Goal: Task Accomplishment & Management: Complete application form

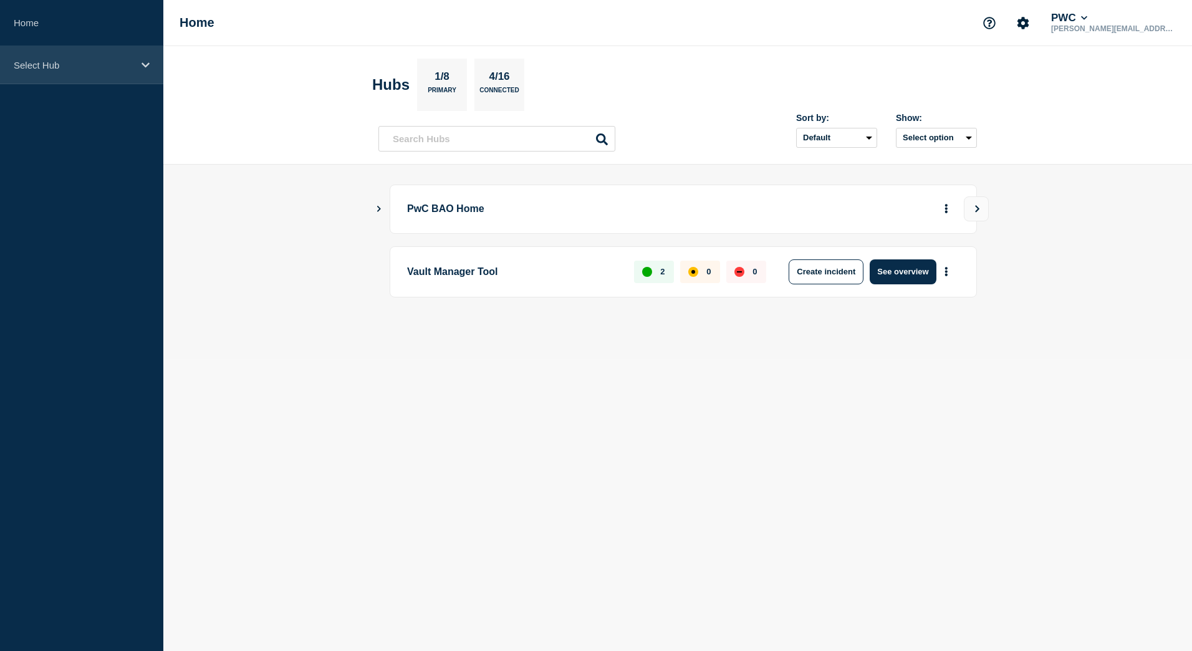
click at [76, 69] on p "Select Hub" at bounding box center [74, 65] width 120 height 11
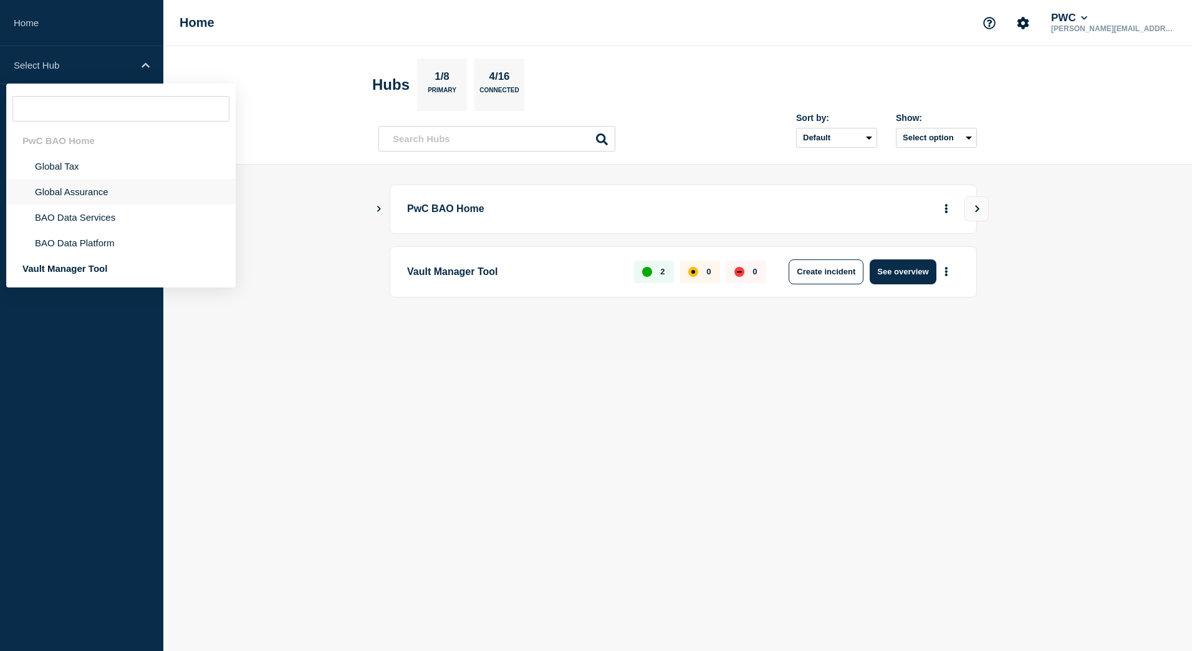
click at [81, 190] on li "Global Assurance" at bounding box center [120, 192] width 229 height 26
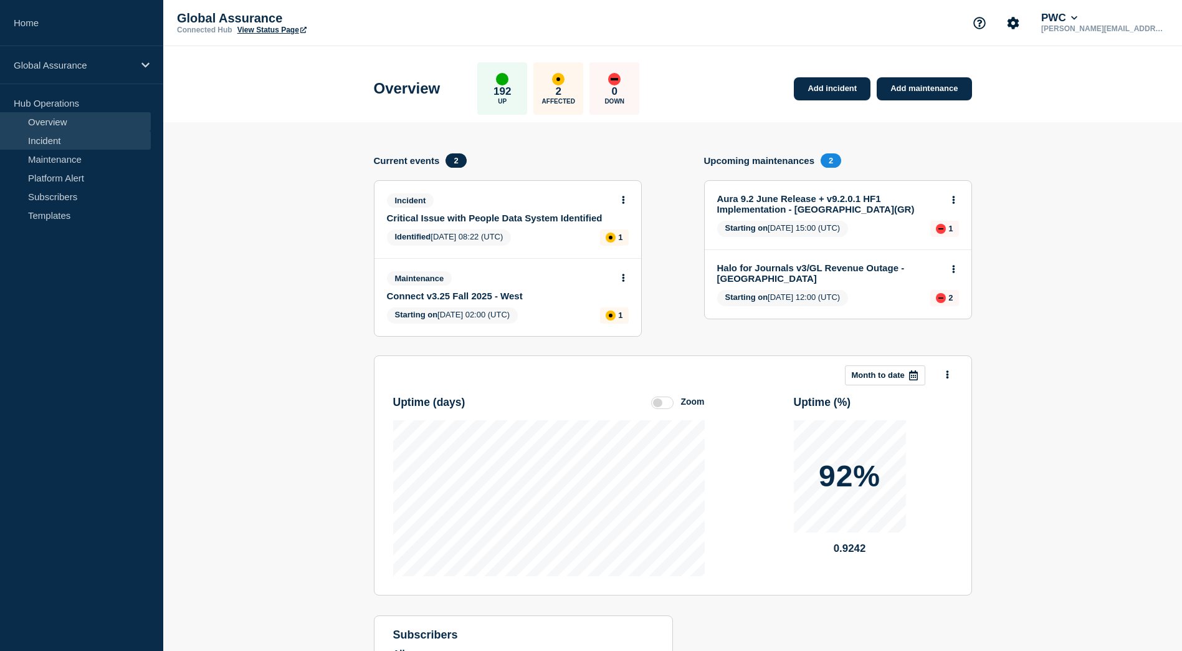
click at [49, 140] on link "Incident" at bounding box center [75, 140] width 151 height 19
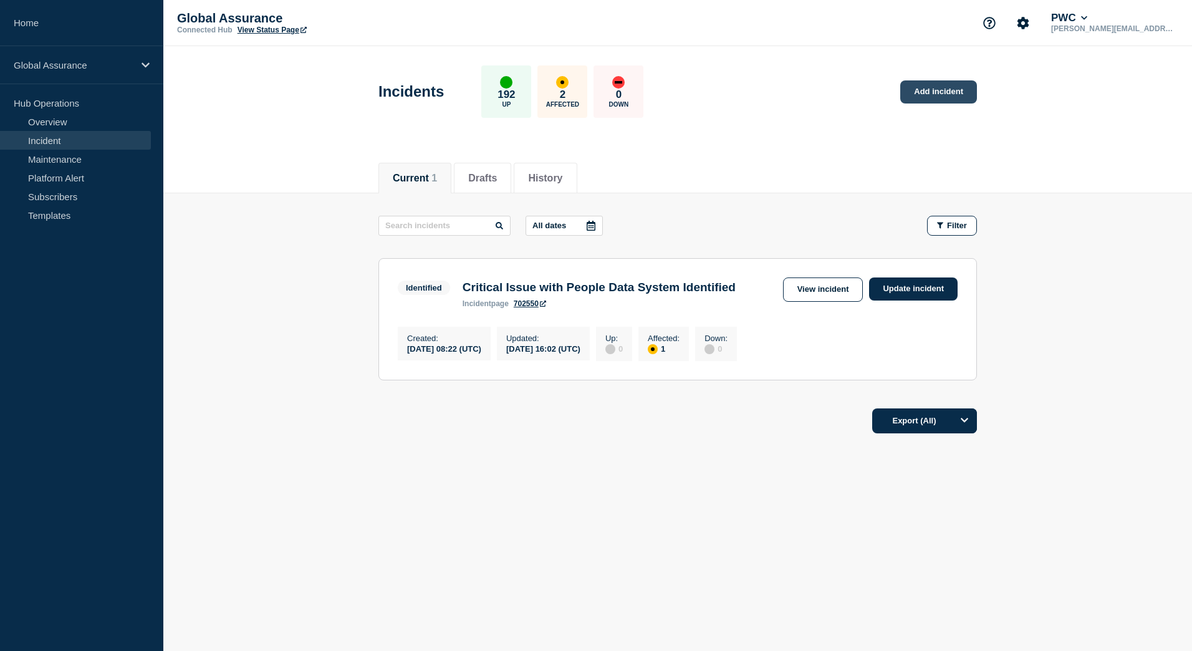
click at [954, 97] on link "Add incident" at bounding box center [938, 91] width 77 height 23
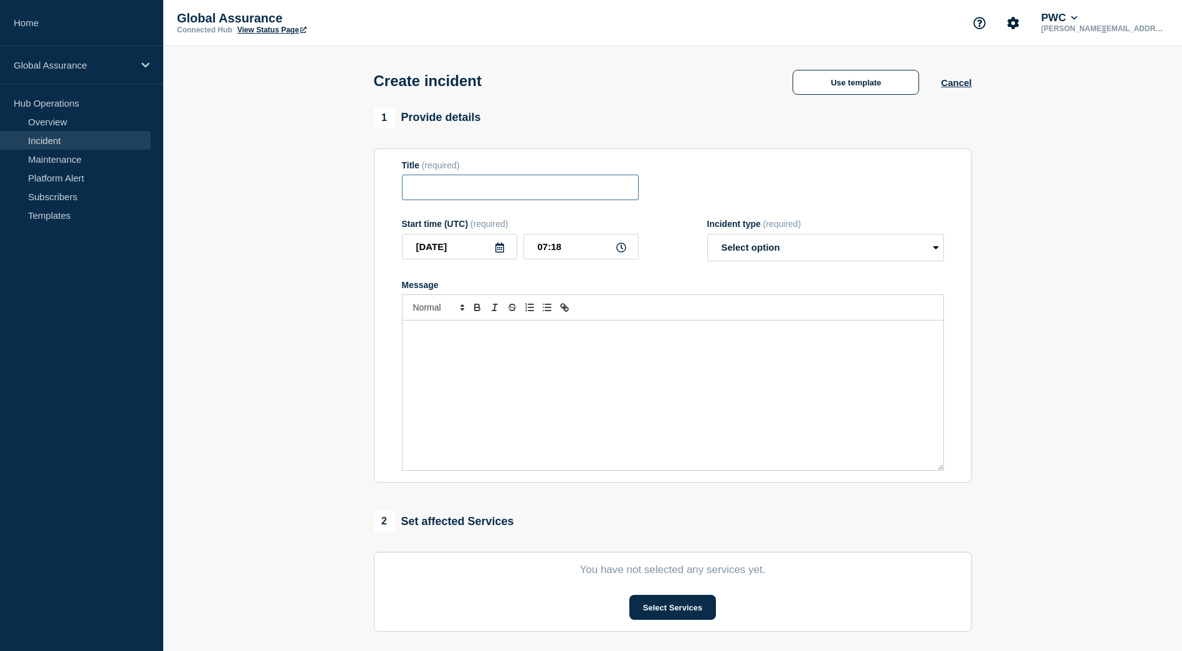
click at [512, 200] on input "Title" at bounding box center [520, 187] width 237 height 26
type input "Connect Central Prod Performance Issues"
click at [574, 254] on input "07:18" at bounding box center [580, 247] width 115 height 26
click at [743, 244] on select "Select option Investigating Identified Monitoring" at bounding box center [825, 247] width 237 height 27
select select "investigating"
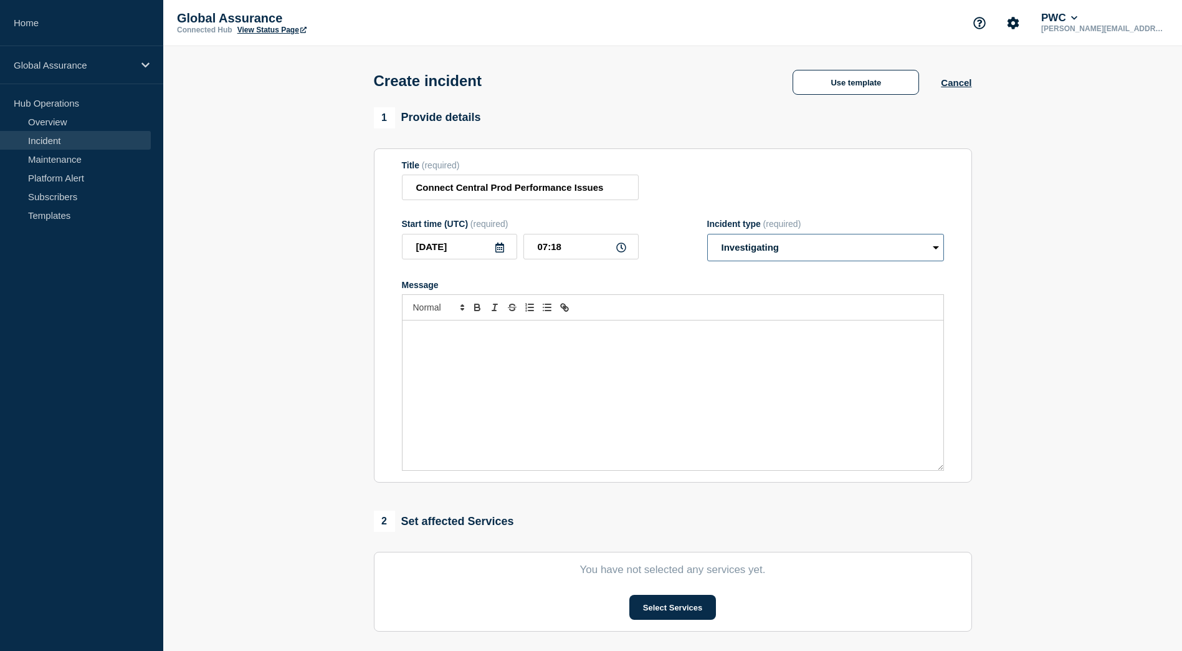
click at [707, 236] on select "Select option Investigating Identified Monitoring" at bounding box center [825, 247] width 237 height 27
click at [626, 361] on div "Message" at bounding box center [673, 395] width 541 height 150
click at [456, 188] on input "Connect Central Prod Performance Issues" at bounding box center [520, 187] width 237 height 26
click at [622, 195] on input "Connect v3 Central Prod Performance Issues" at bounding box center [520, 187] width 237 height 26
type input "Connect v3 Central Prod Performance Issues"
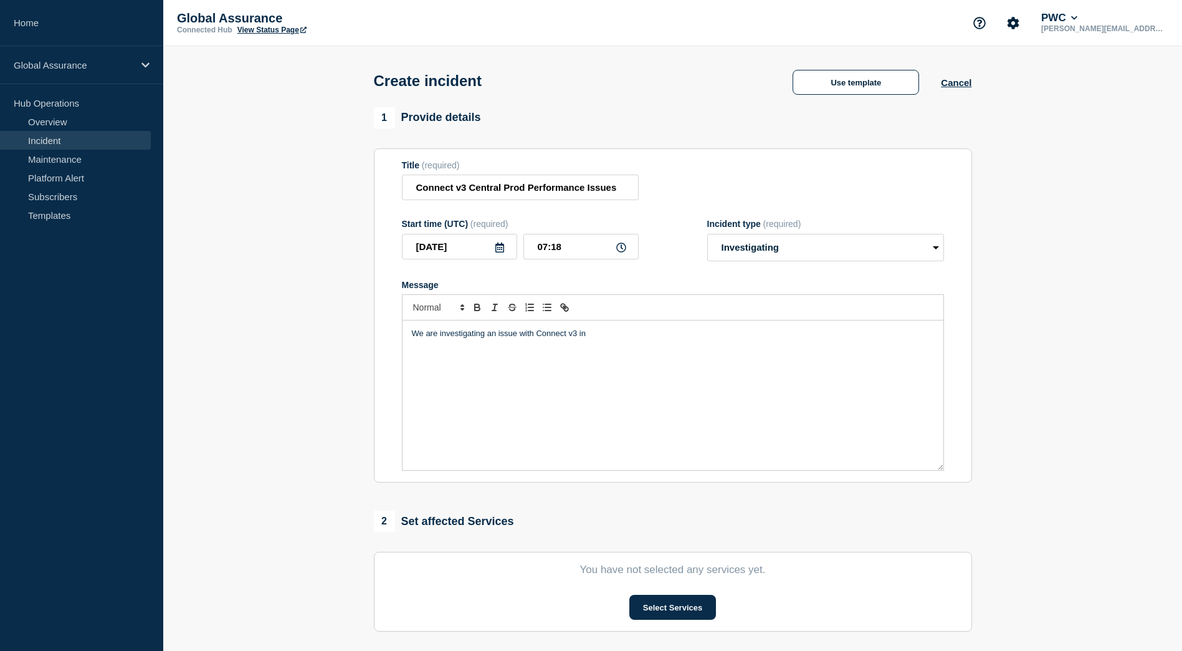
click at [604, 336] on p "We are investigating an issue with Connect v3 in" at bounding box center [673, 333] width 522 height 11
click at [897, 343] on div "We are investigating an issue with Connect v3 in Central Production Environment…" at bounding box center [673, 395] width 541 height 150
click at [446, 365] on div "We are investigating an issue with Connect v3 in Central Production Environment…" at bounding box center [673, 395] width 541 height 150
click at [626, 343] on div "We are investigating an issue with Connect v3 in Central Production Environment…" at bounding box center [673, 395] width 541 height 150
click at [529, 344] on div "We are investigating an issue with Connect v3 in Central Production Environment…" at bounding box center [673, 395] width 541 height 150
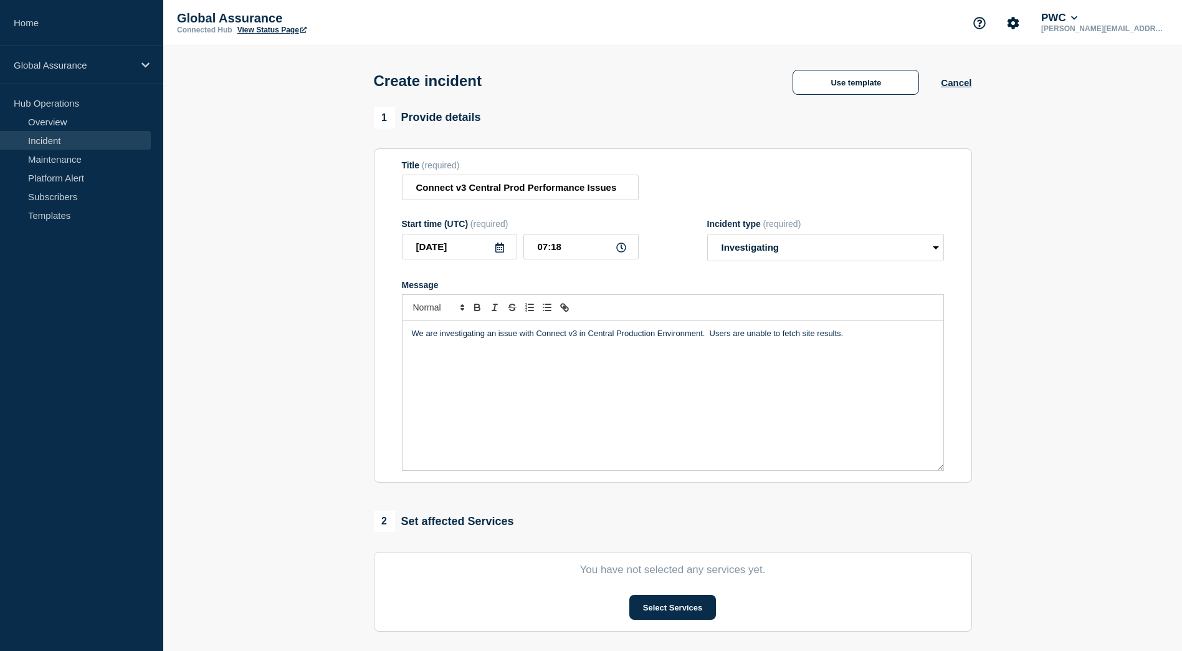
click at [699, 344] on div "We are investigating an issue with Connect v3 in Central Production Environment…" at bounding box center [673, 395] width 541 height 150
click at [871, 335] on p "We are investigating an issue with Connect v3 in Central Production Environment…" at bounding box center [673, 333] width 522 height 11
click at [805, 339] on p "We are investigating an issue with Connect v3 in Central Production Environment…" at bounding box center [673, 339] width 522 height 23
click at [805, 341] on p "We are investigating an issue with Connect v3 in Central Production Environment…" at bounding box center [673, 339] width 522 height 23
click at [803, 341] on p "We are investigating an issue with Connect v3 in Central Production Environment…" at bounding box center [673, 339] width 522 height 23
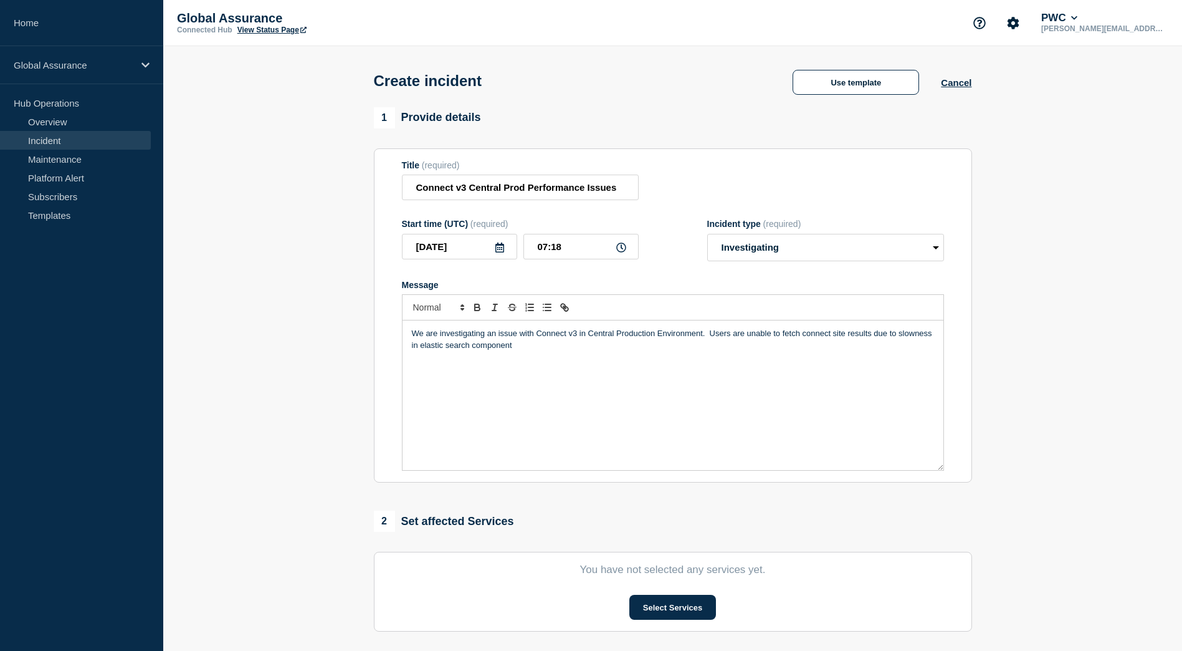
click at [550, 356] on div "We are investigating an issue with Connect v3 in Central Production Environment…" at bounding box center [673, 395] width 541 height 150
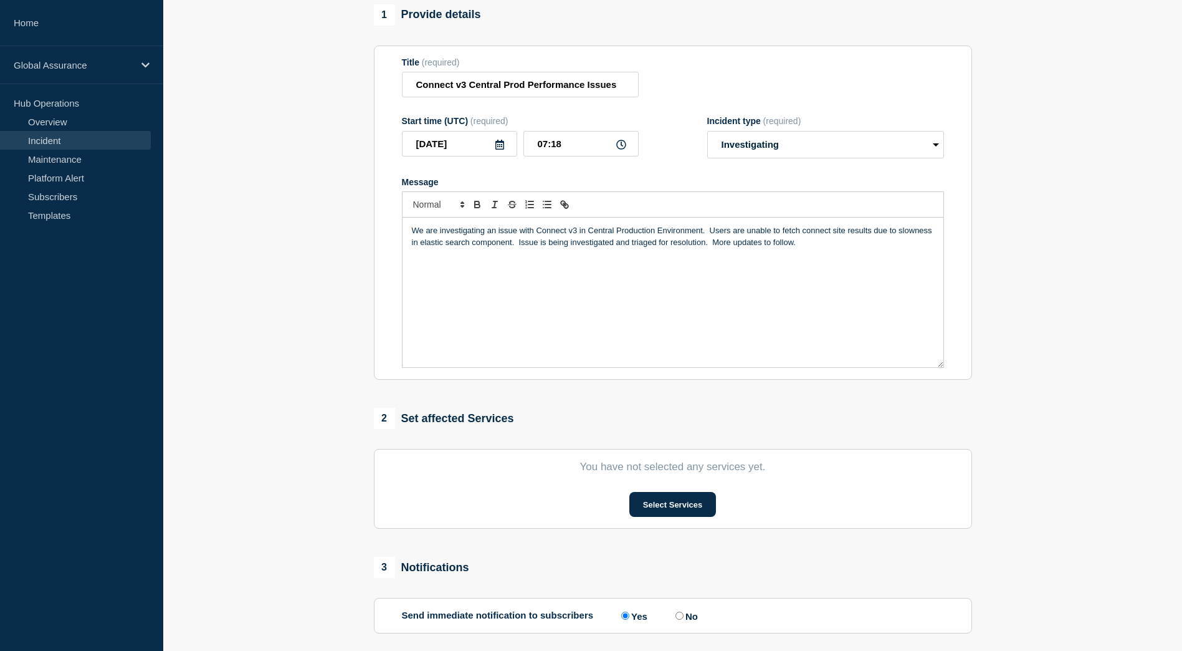
scroll to position [222, 0]
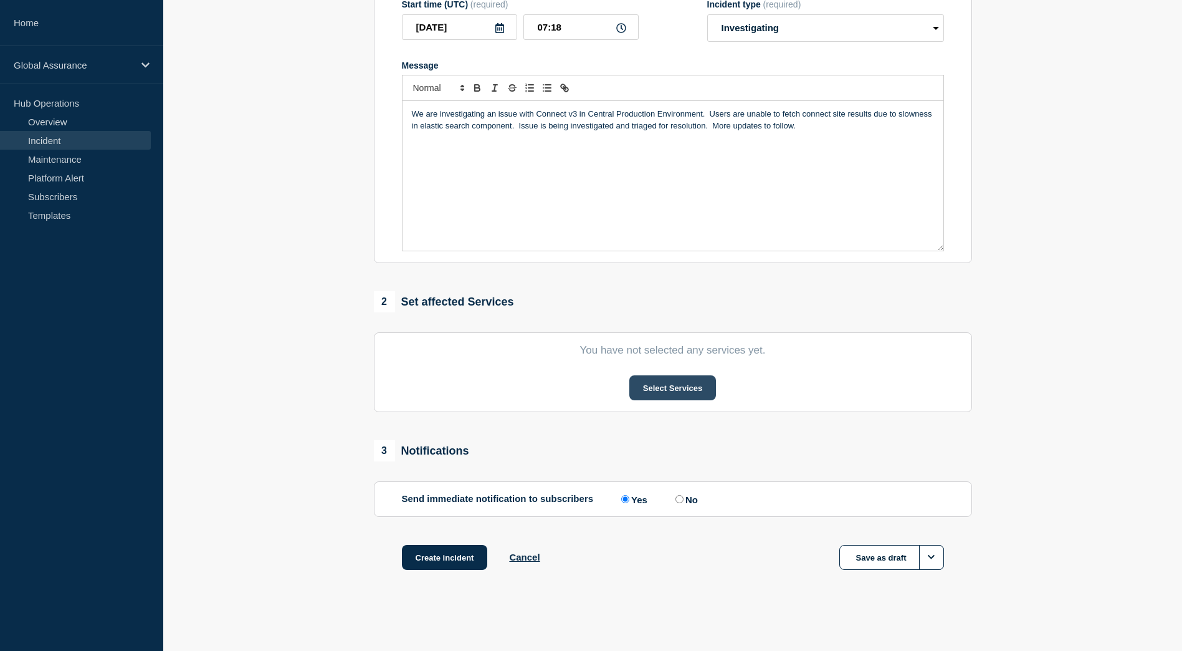
click at [650, 394] on button "Select Services" at bounding box center [672, 387] width 87 height 25
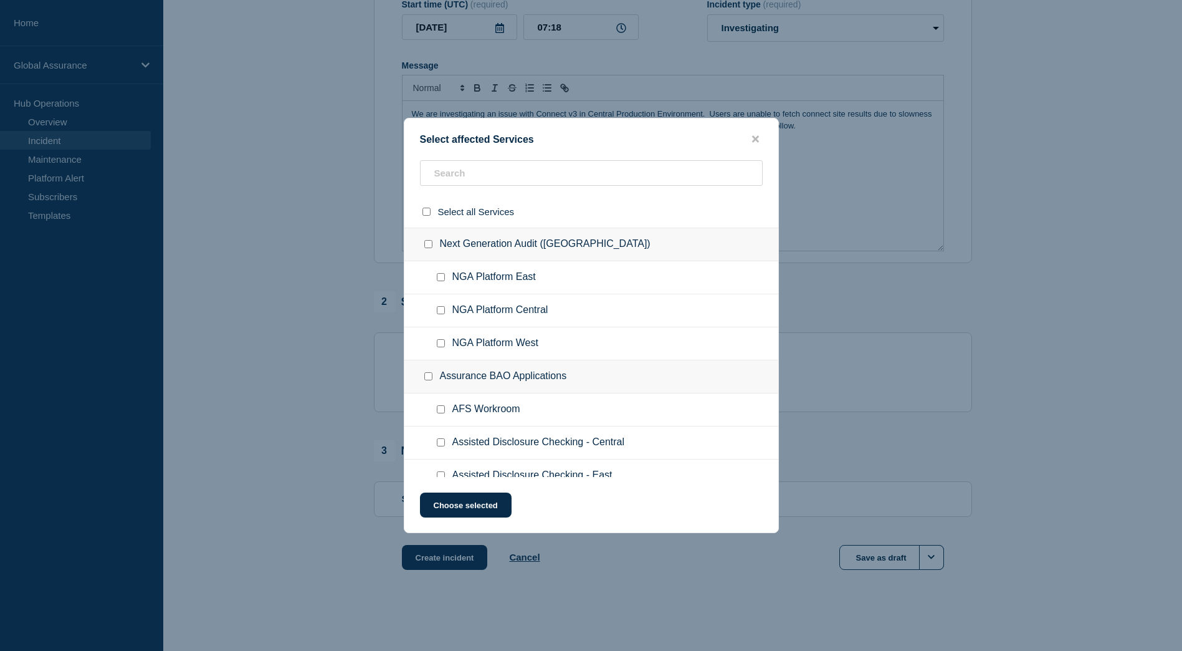
click at [485, 308] on span "NGA Platform Central" at bounding box center [500, 310] width 96 height 12
click at [457, 176] on input "text" at bounding box center [591, 173] width 343 height 26
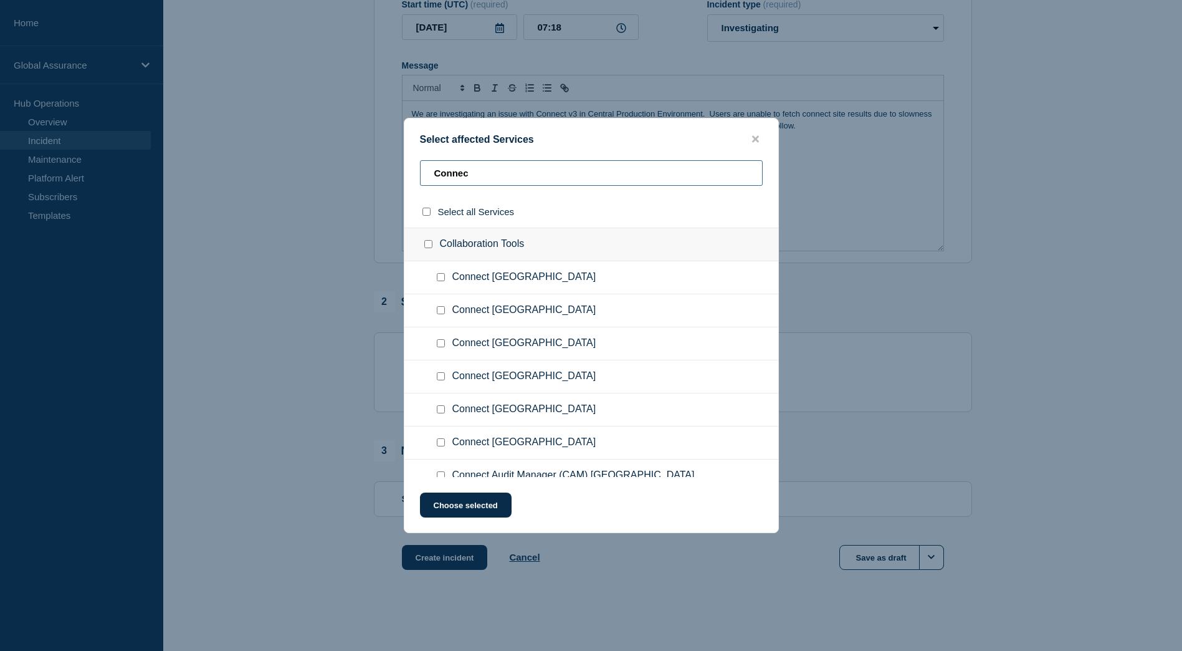
type input "Connec"
click at [444, 345] on input "Connect Central Region checkbox" at bounding box center [441, 343] width 8 height 8
checkbox input "true"
click at [477, 507] on button "Choose selected" at bounding box center [466, 504] width 92 height 25
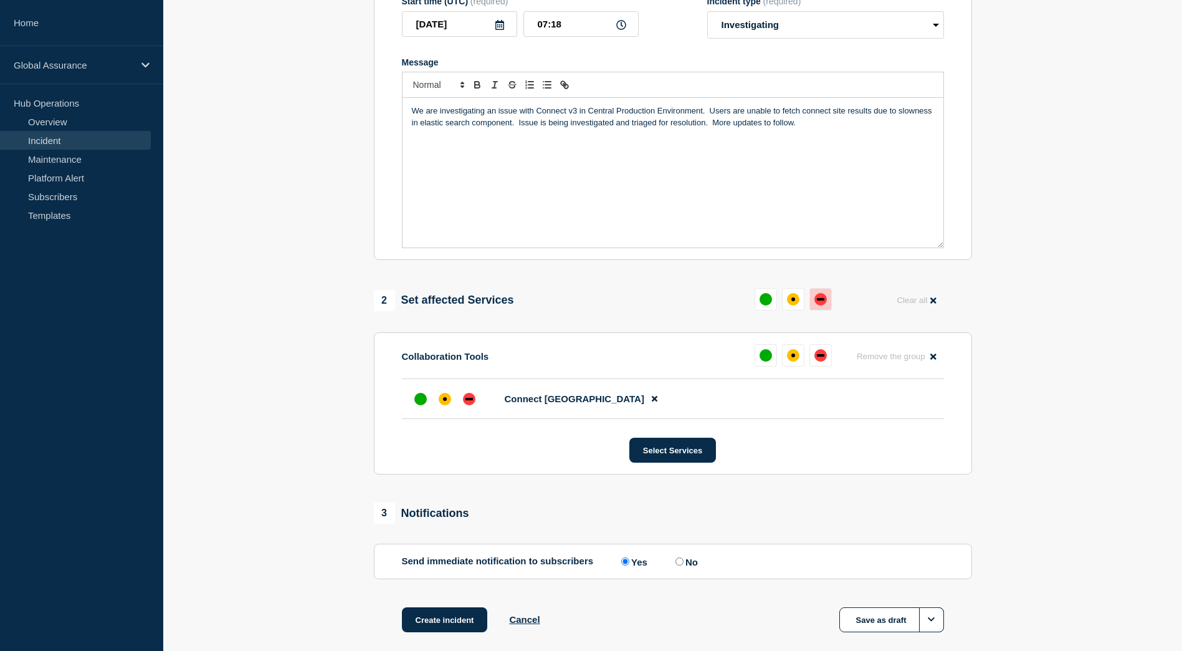
click at [822, 305] on div "down" at bounding box center [821, 299] width 12 height 12
click at [792, 305] on div "affected" at bounding box center [788, 299] width 12 height 12
click at [795, 300] on button at bounding box center [788, 299] width 22 height 22
click at [789, 301] on div "affected" at bounding box center [788, 299] width 4 height 4
click at [821, 303] on div "down" at bounding box center [816, 299] width 12 height 12
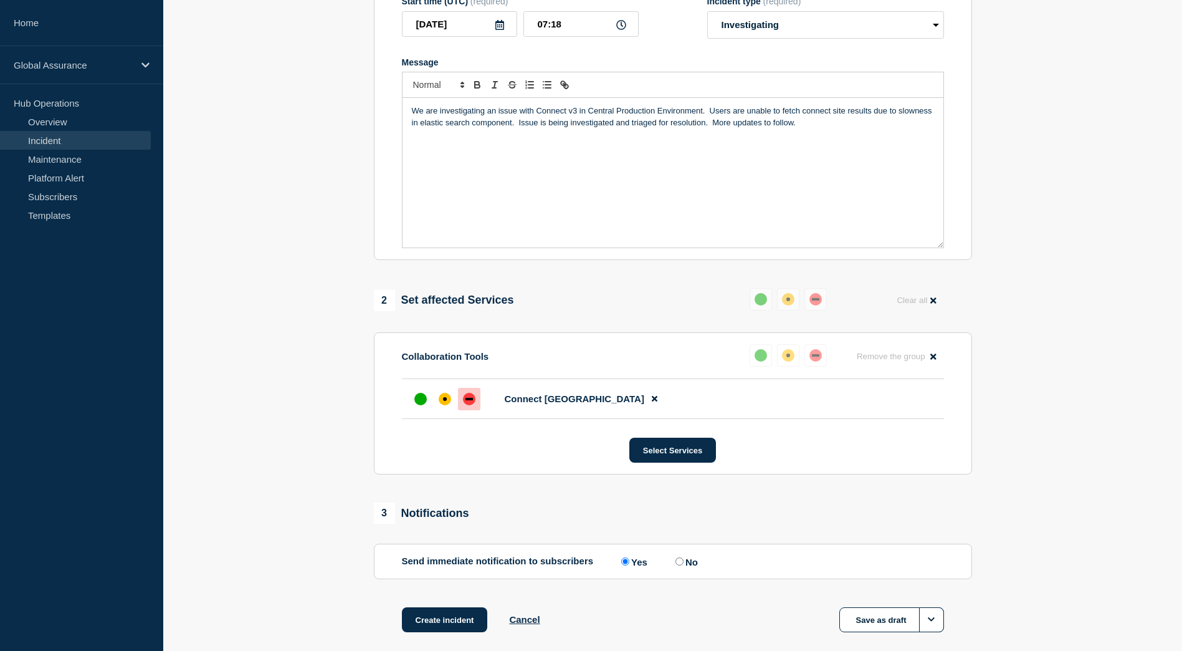
click at [781, 306] on button at bounding box center [788, 299] width 22 height 22
click at [652, 401] on icon at bounding box center [655, 399] width 6 height 6
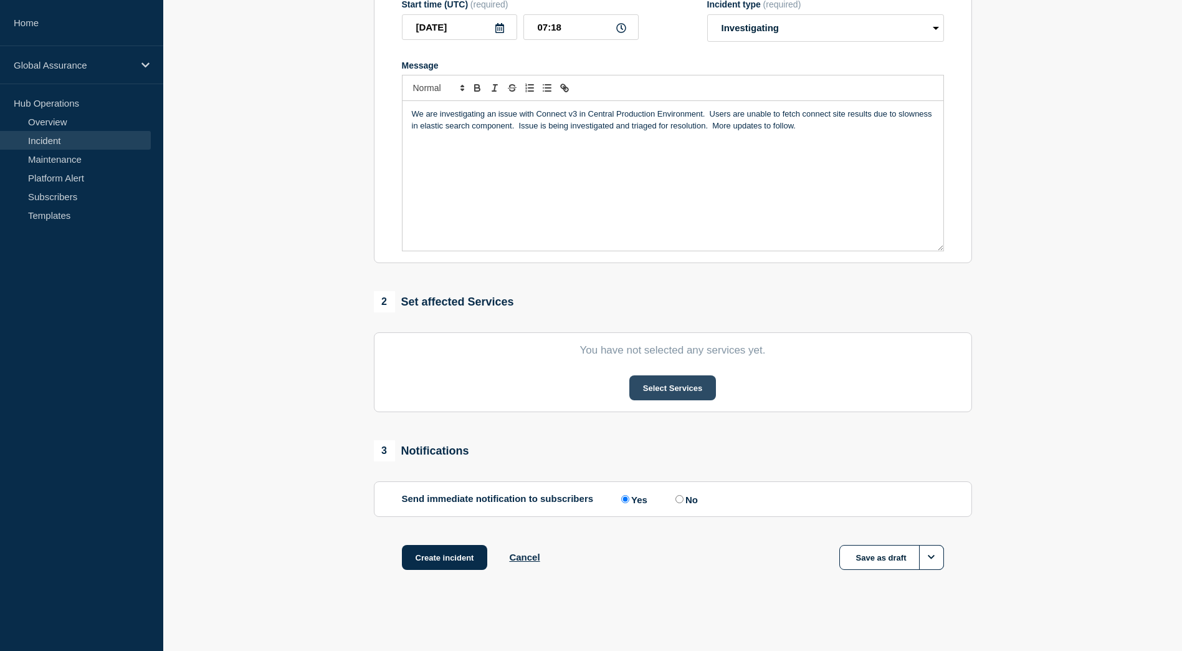
click at [653, 389] on button "Select Services" at bounding box center [672, 387] width 87 height 25
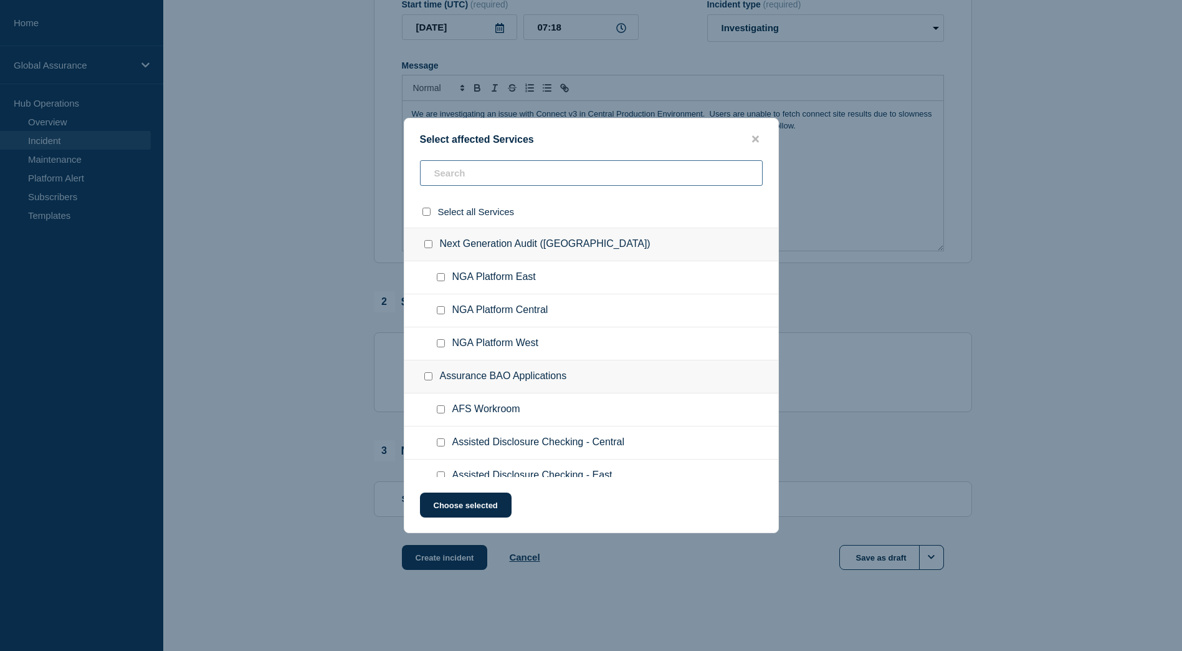
click at [466, 168] on input "text" at bounding box center [591, 173] width 343 height 26
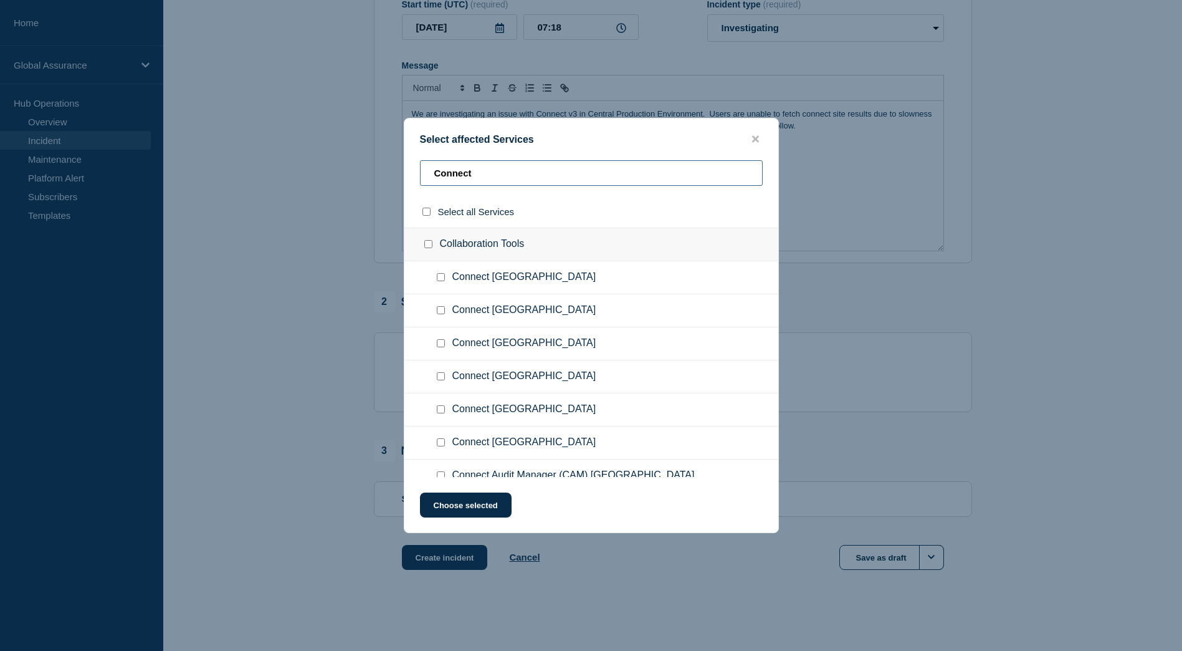
type input "Connect"
click at [447, 345] on div at bounding box center [443, 343] width 18 height 12
click at [443, 344] on input "Connect Central Region checkbox" at bounding box center [441, 343] width 8 height 8
checkbox input "true"
click at [471, 505] on button "Choose selected" at bounding box center [466, 504] width 92 height 25
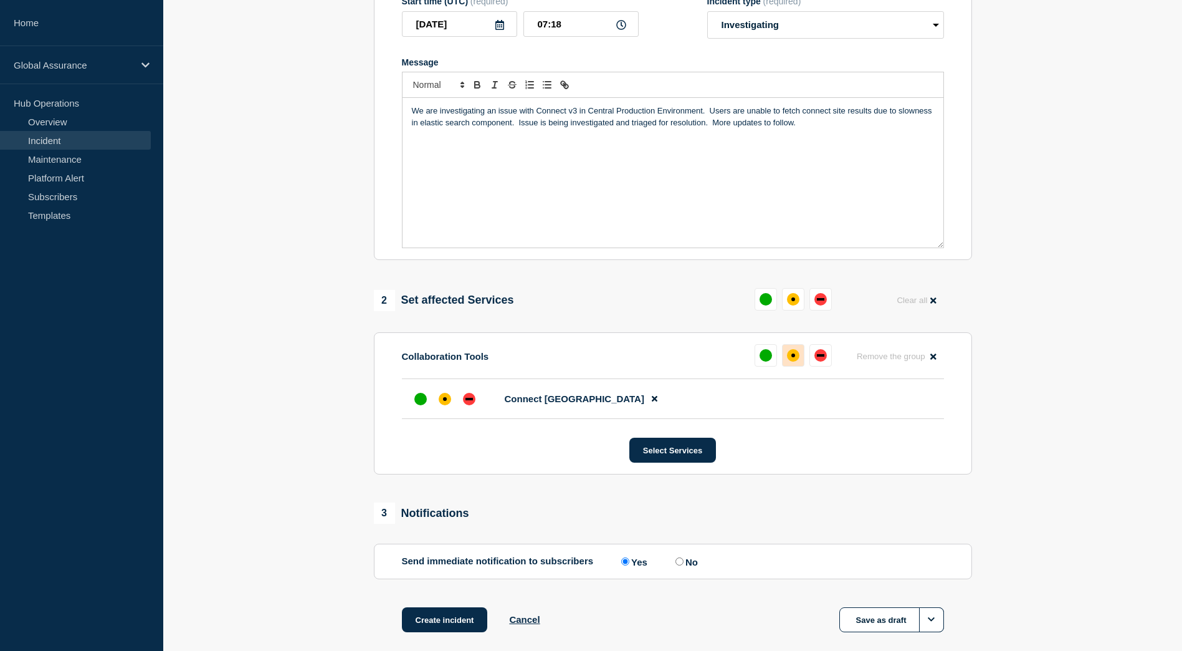
click at [790, 350] on button at bounding box center [793, 355] width 22 height 22
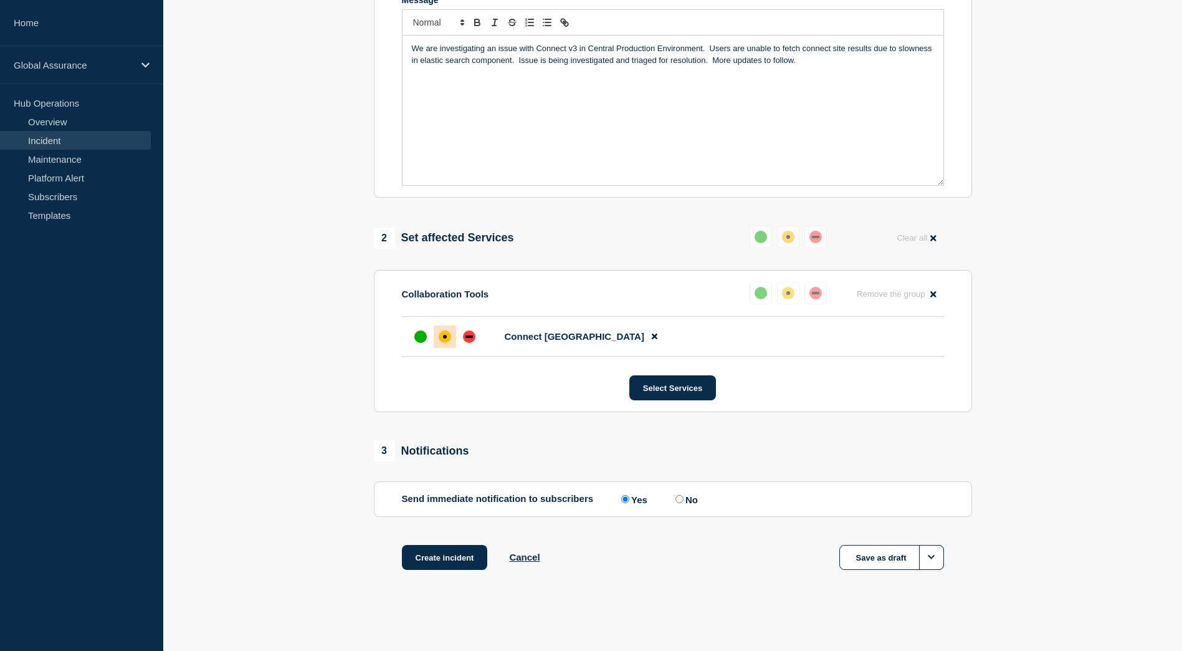
scroll to position [288, 0]
click at [450, 555] on button "Create incident" at bounding box center [445, 557] width 86 height 25
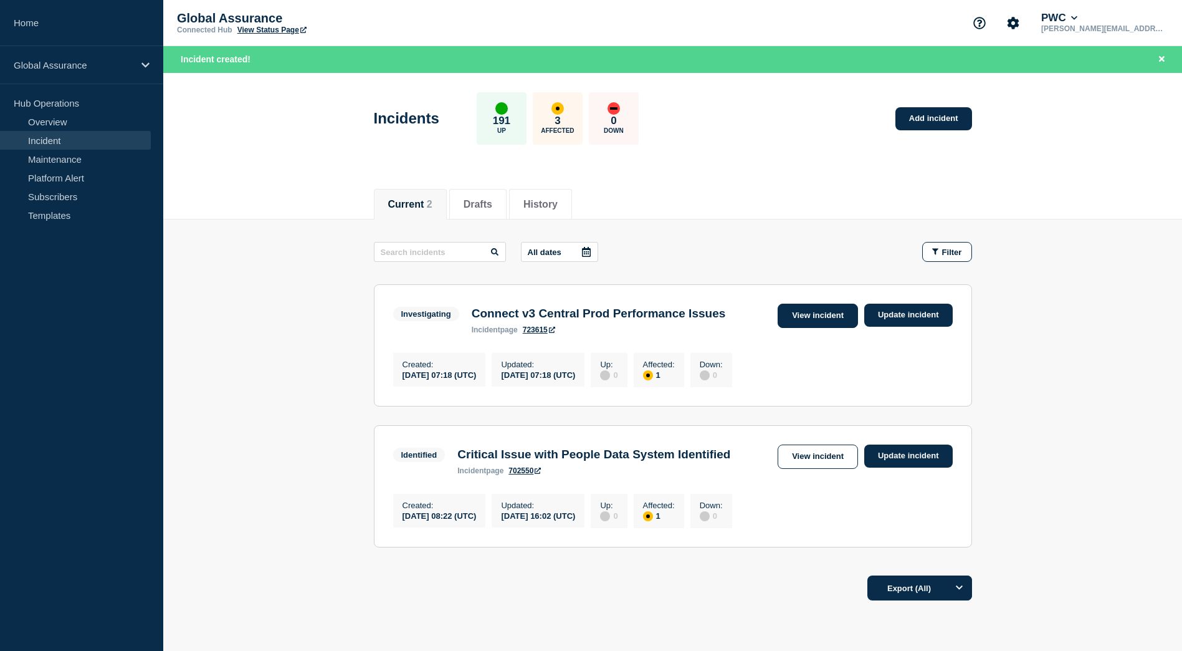
click at [823, 308] on link "View incident" at bounding box center [818, 315] width 80 height 24
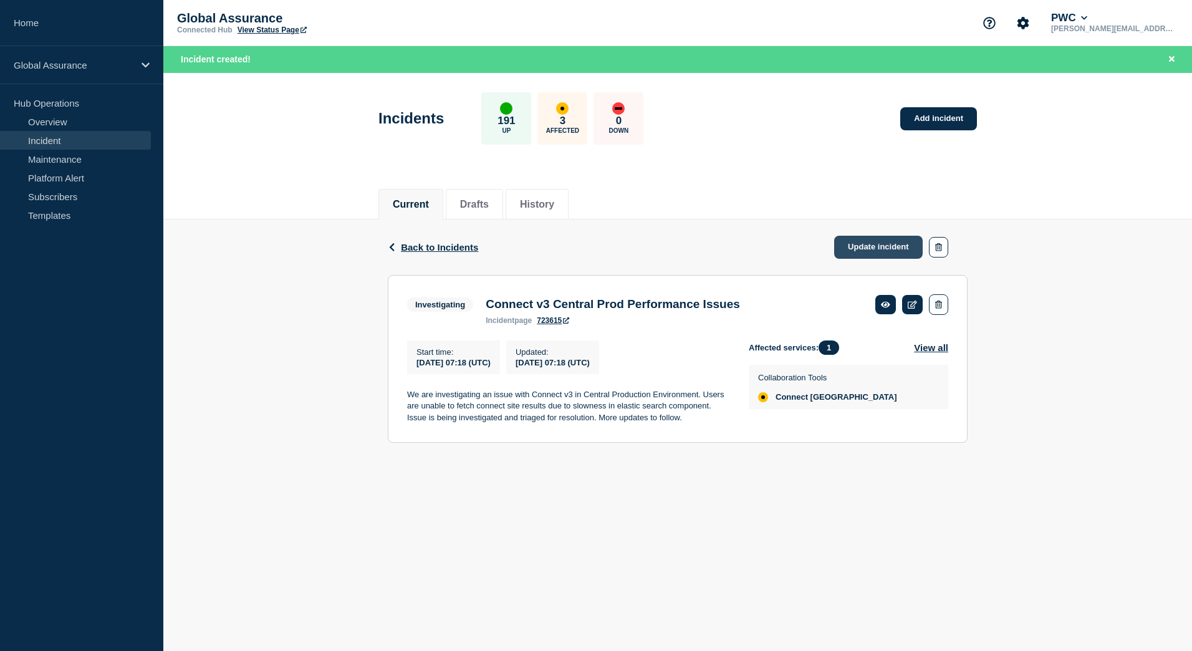
click at [888, 248] on link "Update incident" at bounding box center [878, 247] width 88 height 23
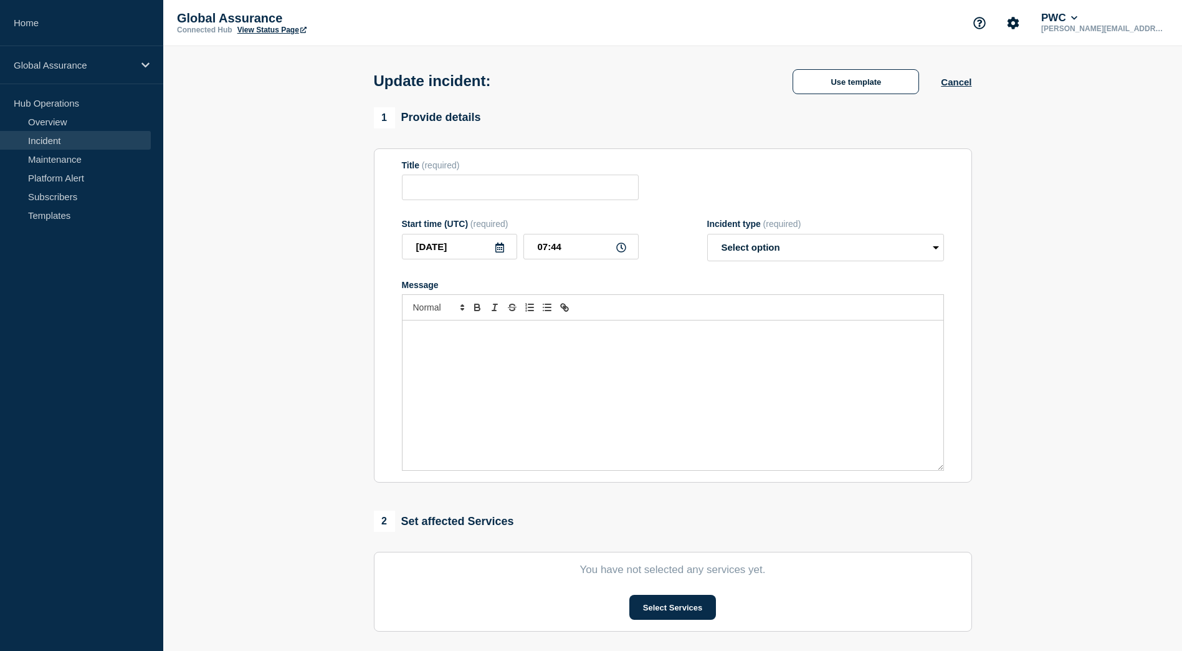
type input "Connect v3 Central Prod Performance Issues"
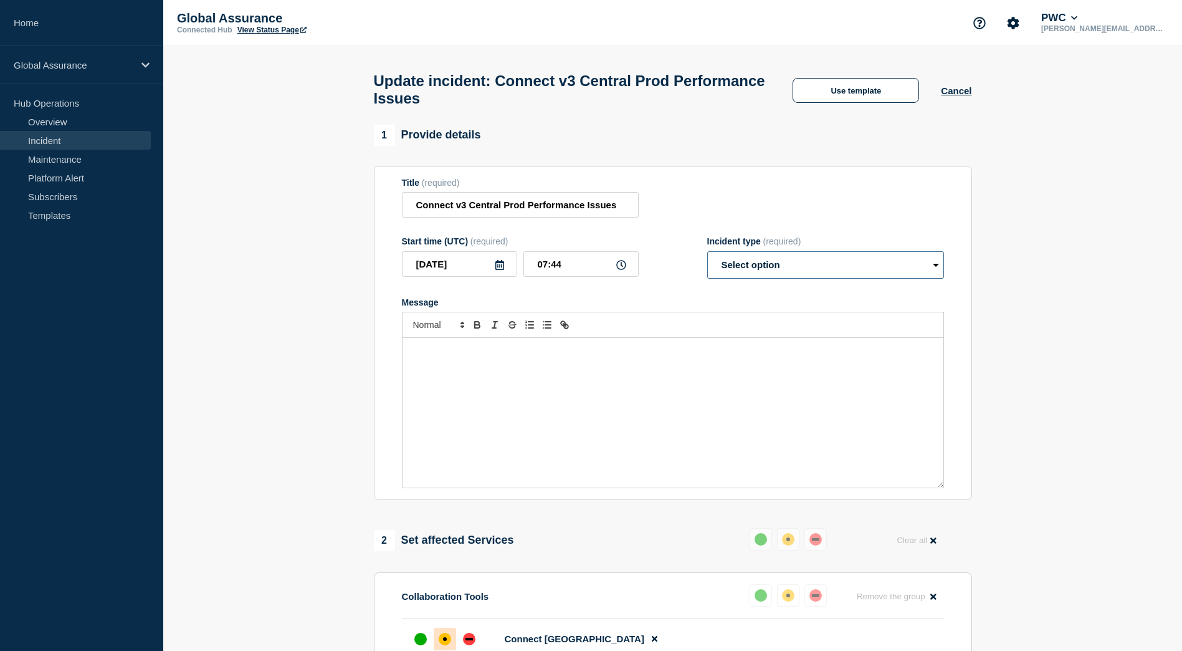
click at [792, 272] on select "Select option Investigating Identified Monitoring Resolved" at bounding box center [825, 264] width 237 height 27
click at [767, 184] on div "Title (required) Connect v3 Central Prod Performance Issues" at bounding box center [673, 198] width 542 height 41
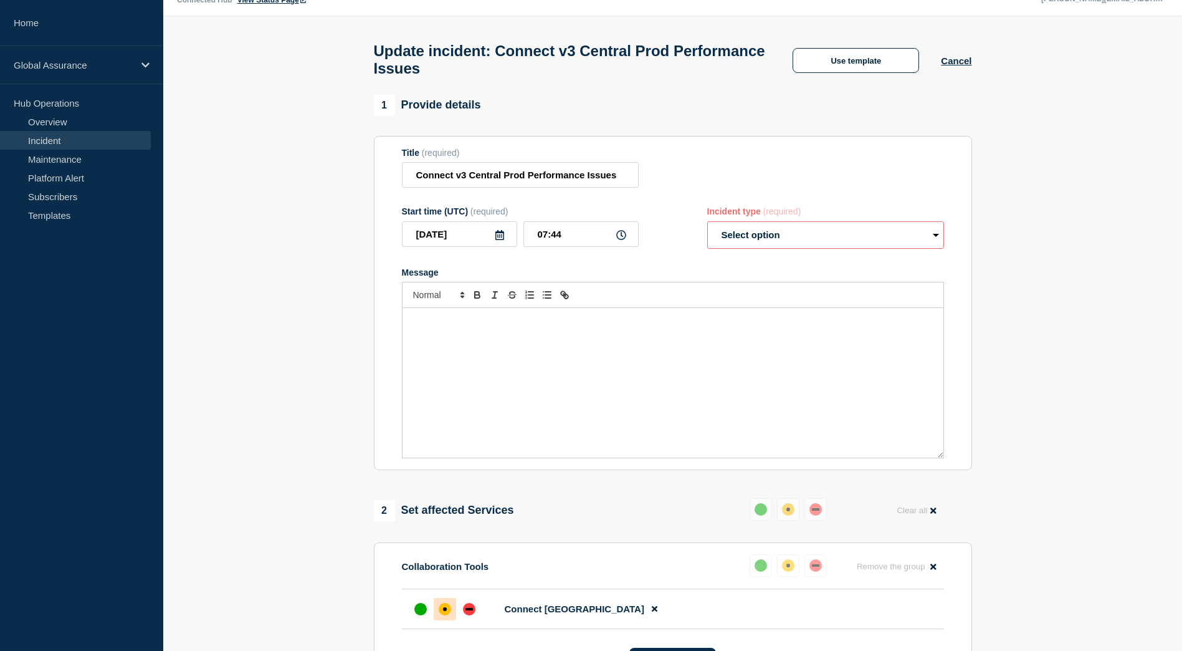
scroll to position [8, 0]
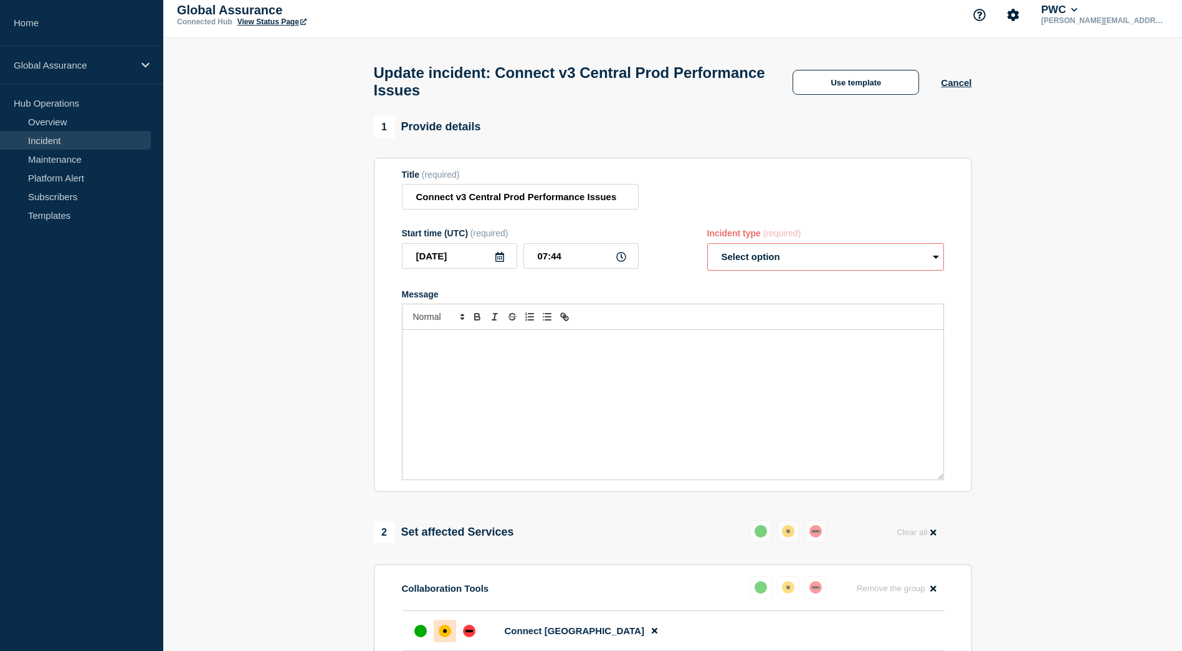
click at [736, 261] on select "Select option Investigating Identified Monitoring Resolved" at bounding box center [825, 256] width 237 height 27
click at [1048, 147] on section "1 Provide details Title (required) Connect v3 Central Prod Performance Issues S…" at bounding box center [672, 557] width 1019 height 880
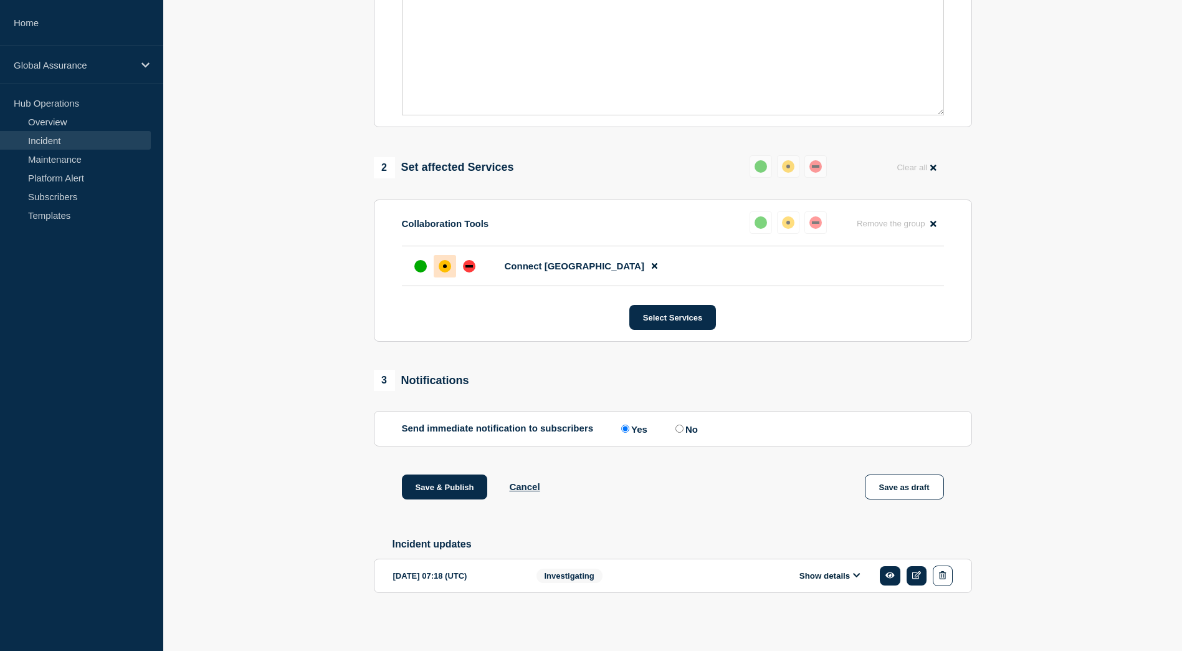
scroll to position [382, 0]
click at [847, 572] on button "Show details" at bounding box center [830, 575] width 69 height 11
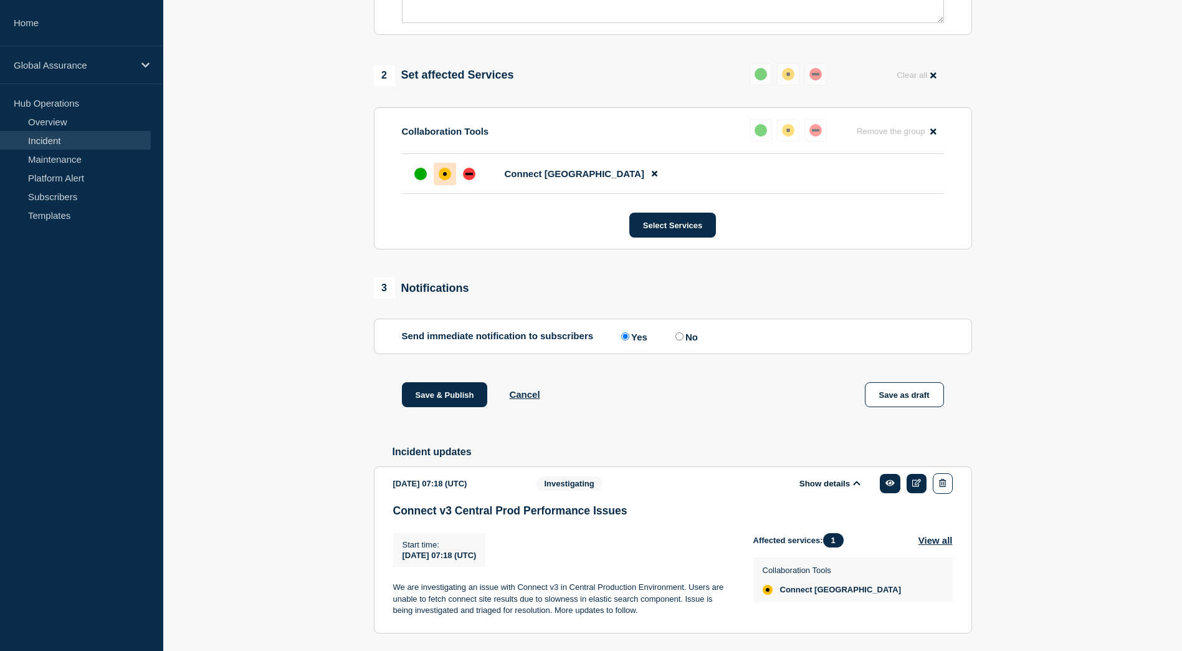
scroll to position [517, 0]
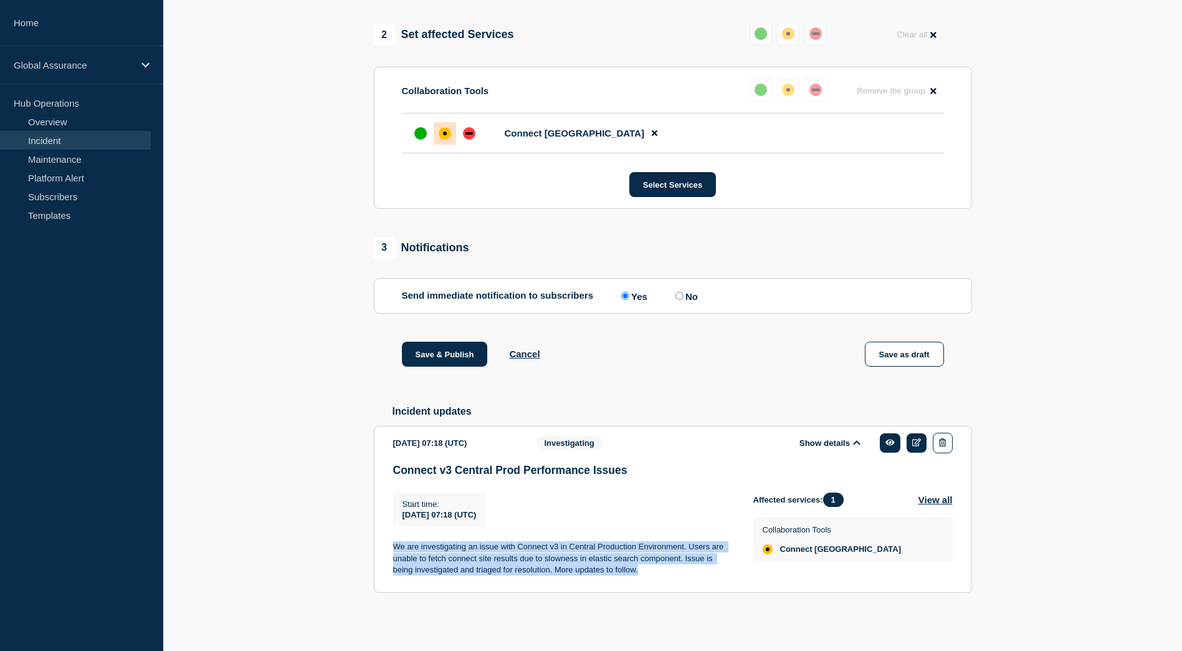
drag, startPoint x: 651, startPoint y: 575, endPoint x: 389, endPoint y: 544, distance: 263.5
click at [389, 544] on section "[DATE] 07:18 (UTC) Show details Investigating Connect v3 Central Prod Performan…" at bounding box center [673, 509] width 598 height 167
copy p "We are investigating an issue with Connect v3 in Central Production Environment…"
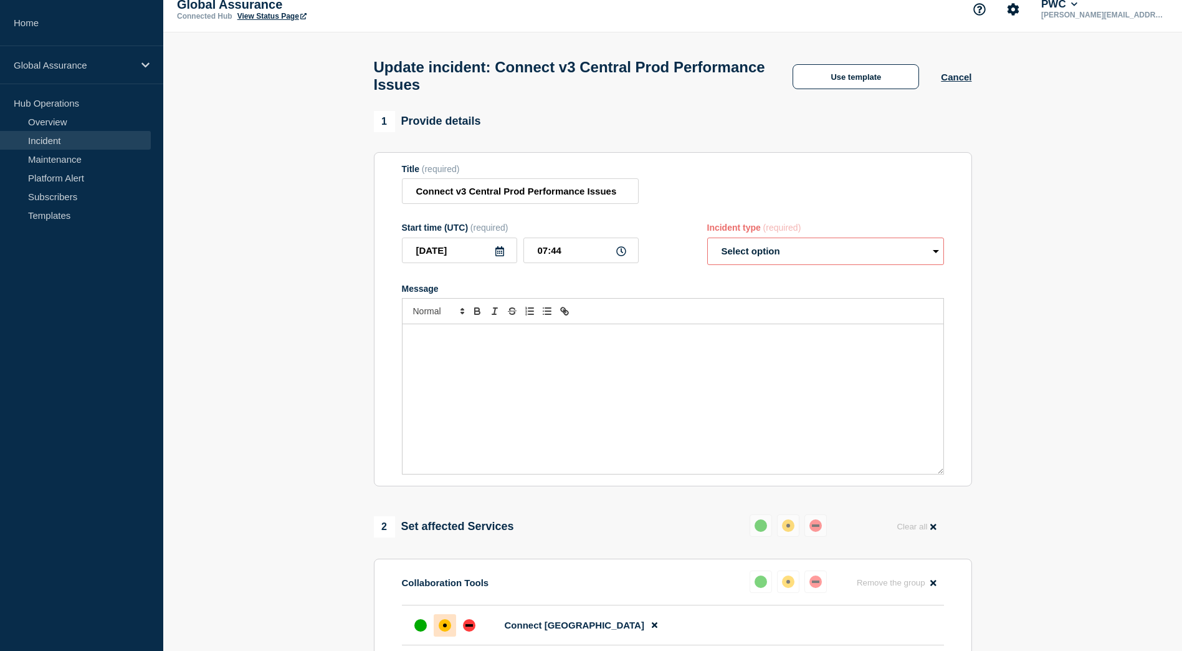
scroll to position [0, 0]
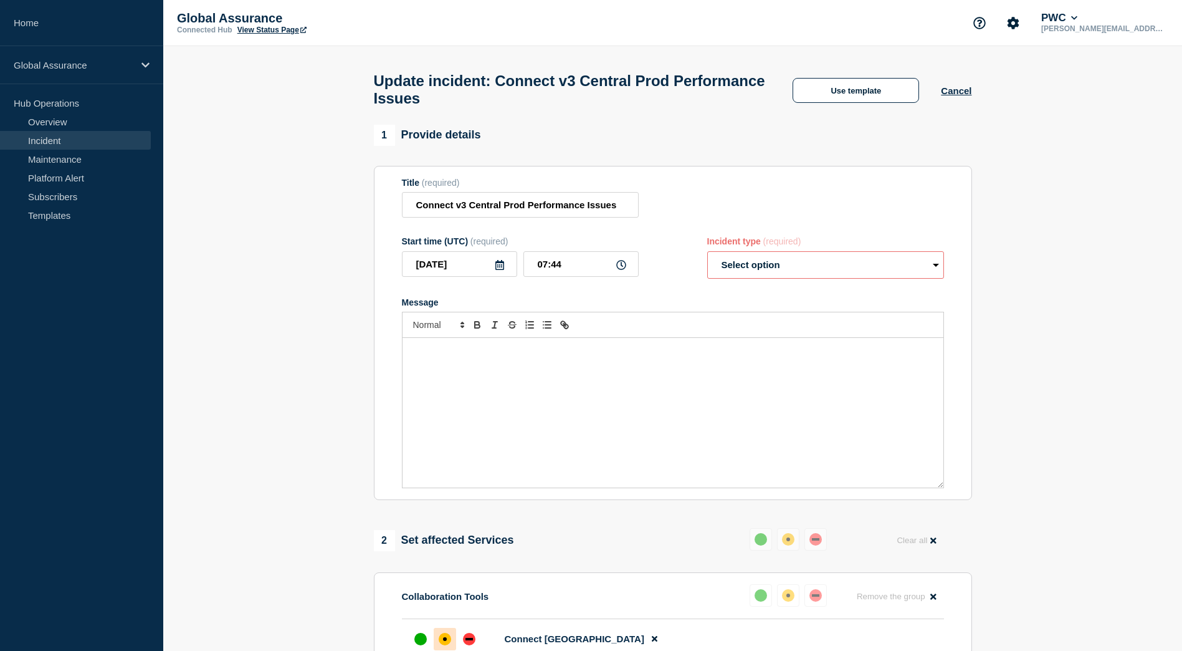
click at [466, 408] on div "Message" at bounding box center [673, 413] width 541 height 150
click at [812, 275] on select "Select option Investigating Identified Monitoring Resolved" at bounding box center [825, 264] width 237 height 27
select select "identified"
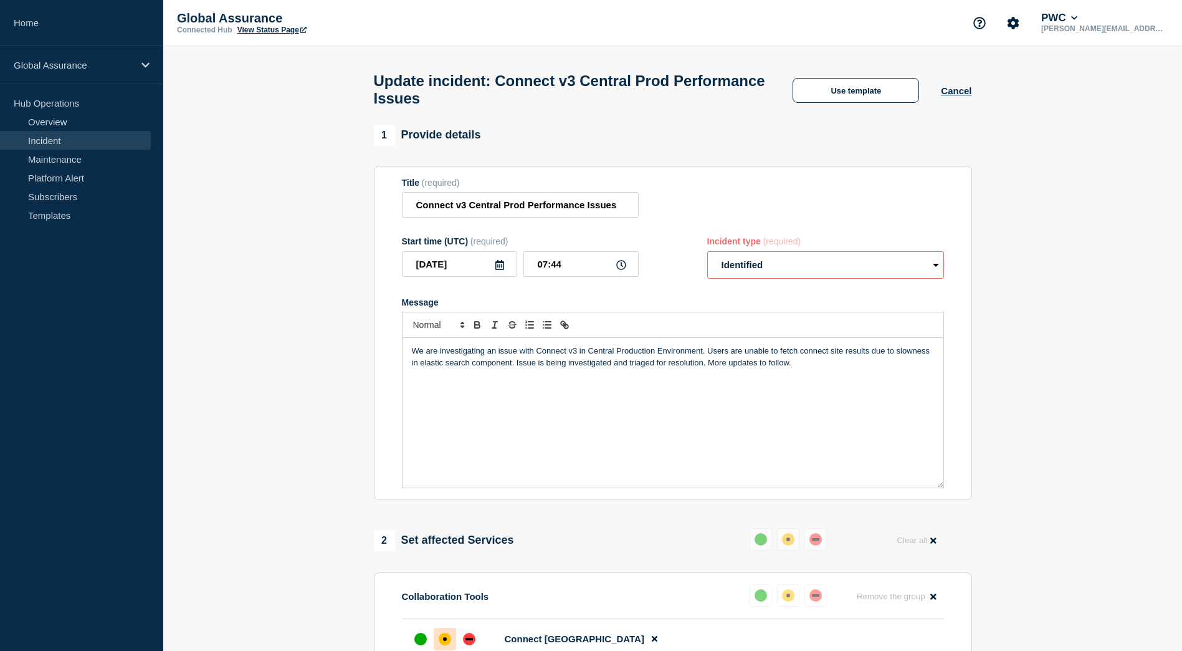
click at [707, 257] on select "Select option Investigating Identified Monitoring Resolved" at bounding box center [825, 264] width 237 height 27
click at [463, 377] on div "We are investigating an issue with Connect v3 in Central Production Environment…" at bounding box center [673, 413] width 541 height 150
click at [616, 376] on div "We are investigating an issue with Connect v3 in Central Production Environment…" at bounding box center [673, 413] width 541 height 150
click at [649, 381] on div "We are investigating an issue with Connect v3 in Central Production Environment…" at bounding box center [673, 413] width 541 height 150
click at [750, 368] on p "We are investigating an issue with Connect v3 in Central Production Environment…" at bounding box center [673, 356] width 522 height 23
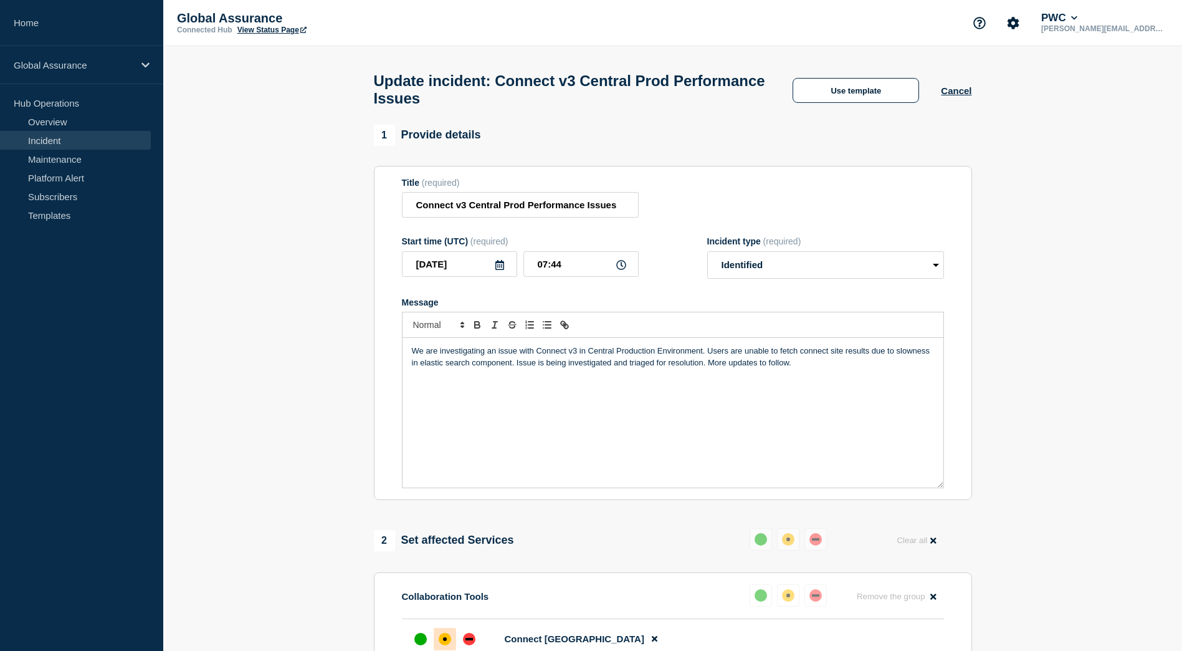
click at [836, 365] on p "We are investigating an issue with Connect v3 in Central Production Environment…" at bounding box center [673, 356] width 522 height 23
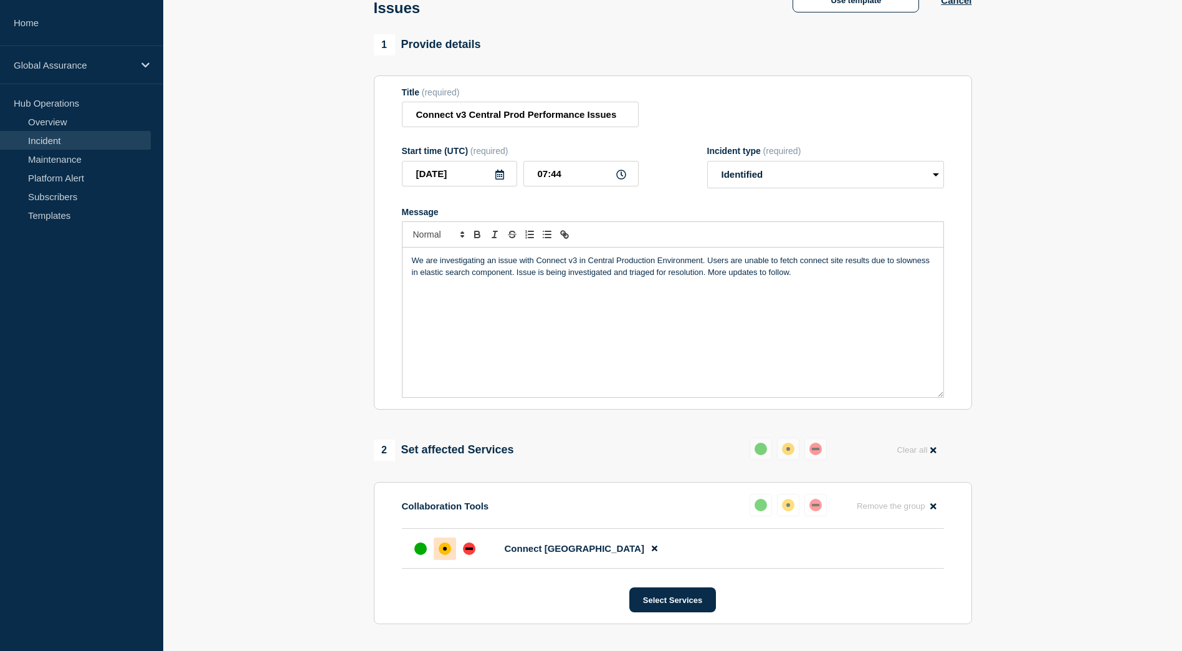
scroll to position [62, 0]
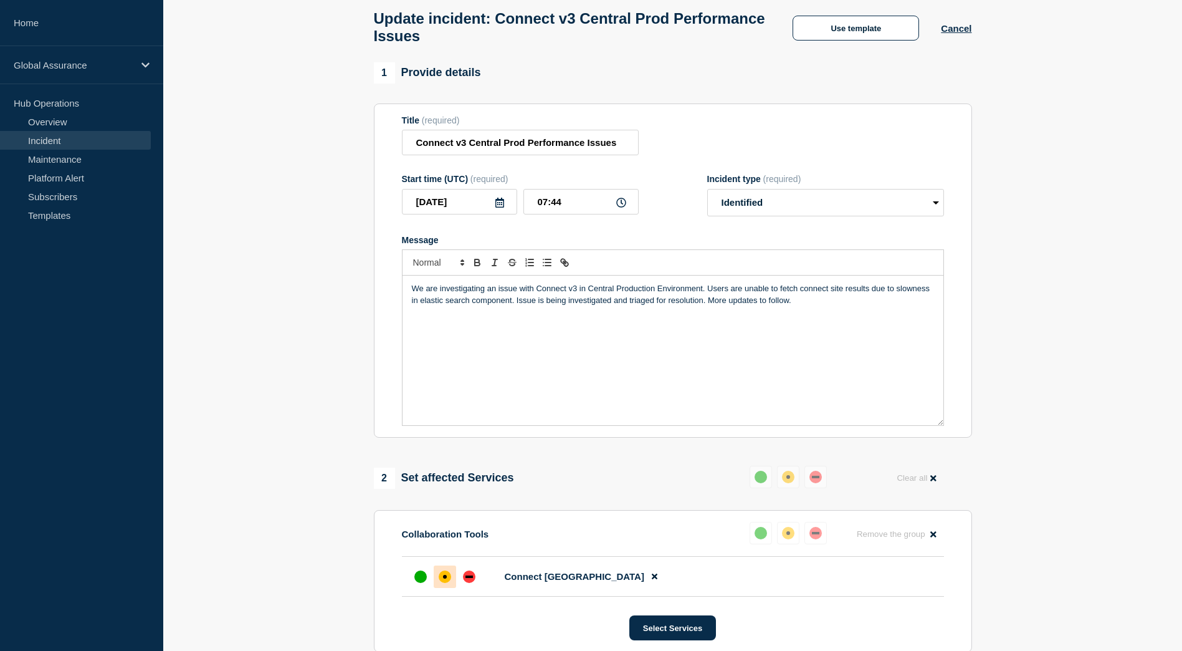
click at [824, 300] on p "We are investigating an issue with Connect v3 in Central Production Environment…" at bounding box center [673, 294] width 522 height 23
click at [808, 306] on p "We are investigating an issue with Connect v3 in Central Production Environment…" at bounding box center [673, 294] width 522 height 23
click at [517, 329] on p "Please note that" at bounding box center [673, 323] width 522 height 11
drag, startPoint x: 470, startPoint y: 332, endPoint x: 477, endPoint y: 336, distance: 7.8
click at [470, 329] on p "Please note that sites can still be accessed with direct URL, dashboard will" at bounding box center [673, 323] width 522 height 11
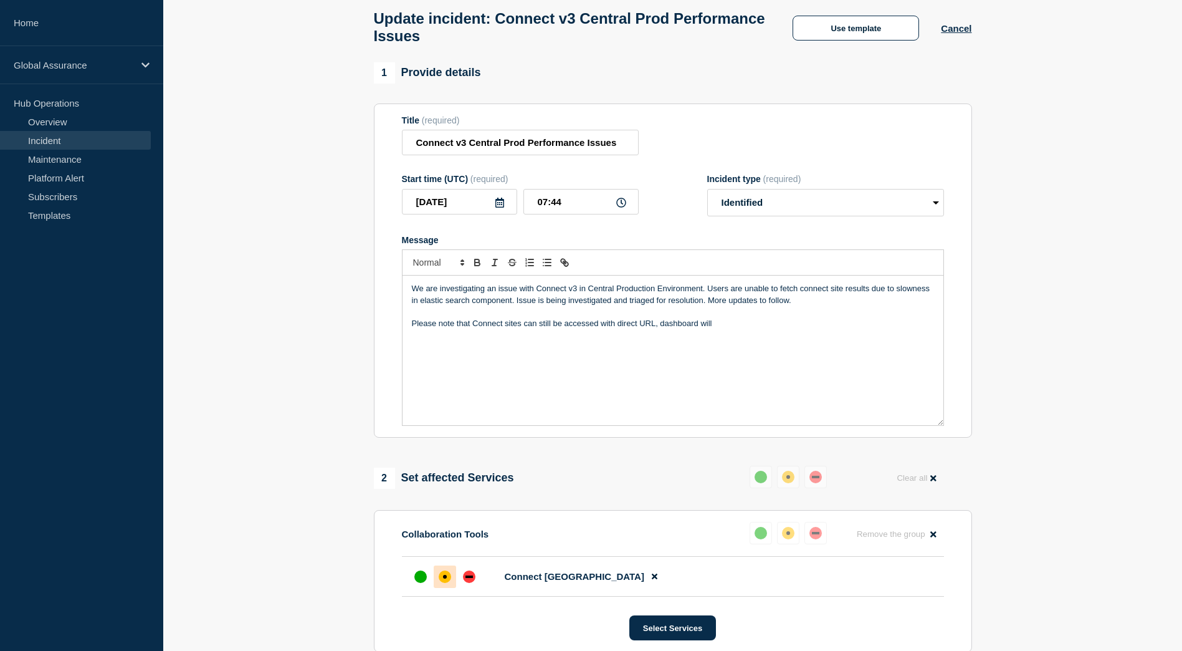
click at [619, 329] on p "Please note that Connect sites can still be accessed with direct URL, dashboard…" at bounding box center [673, 323] width 522 height 11
click at [652, 328] on p "Please note that Connect sites can still be accessed with direct URL, dashboard…" at bounding box center [673, 323] width 522 height 11
click at [659, 327] on p "Please note that Connect sites can still be accessed with direct URL, dashboard…" at bounding box center [673, 323] width 522 height 11
click at [619, 329] on p "Please note that Connect sites can still be accessed with direct URL, dashboard…" at bounding box center [673, 323] width 522 height 11
click at [749, 317] on p "Message" at bounding box center [673, 311] width 522 height 11
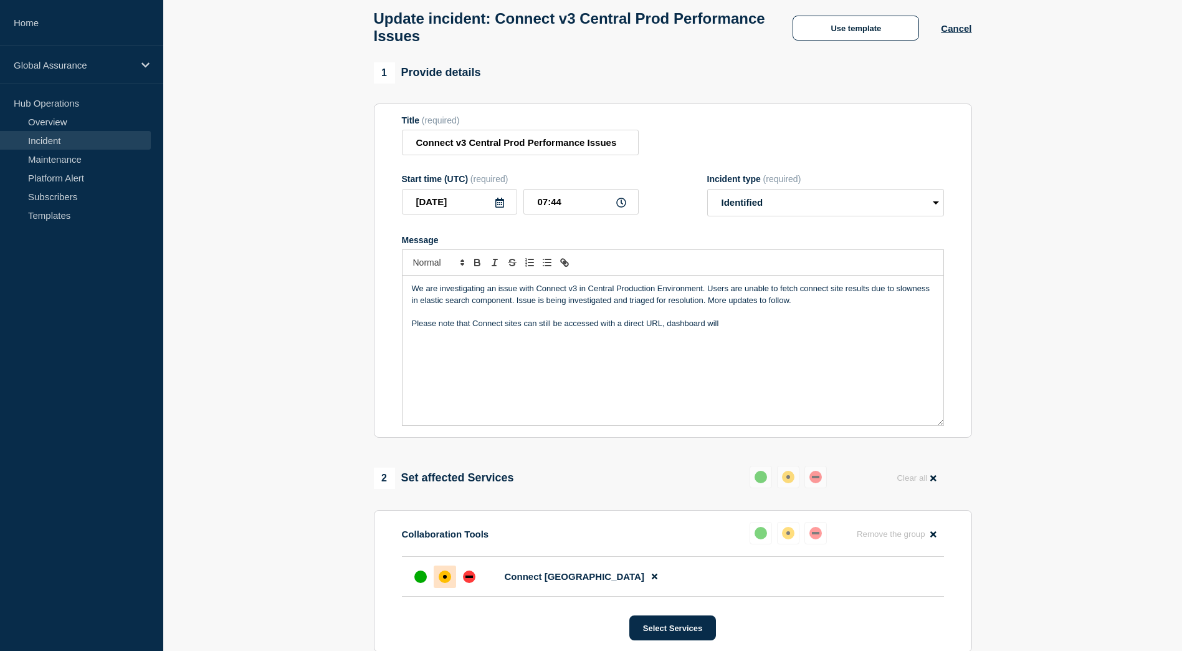
click at [747, 329] on p "Please note that Connect sites can still be accessed with a direct URL, dashboa…" at bounding box center [673, 323] width 522 height 11
click at [666, 329] on p "Please note that Connect sites can still be accessed with a direct URL, dashboa…" at bounding box center [673, 323] width 522 height 11
click at [831, 328] on p "Please note that Connect sites can still be accessed with a direct URL. The exp…" at bounding box center [673, 323] width 522 height 11
click at [441, 317] on p "Message" at bounding box center [673, 311] width 522 height 11
click at [523, 354] on div "We are investigating an issue with Connect v3 in Central Production Environment…" at bounding box center [673, 350] width 541 height 150
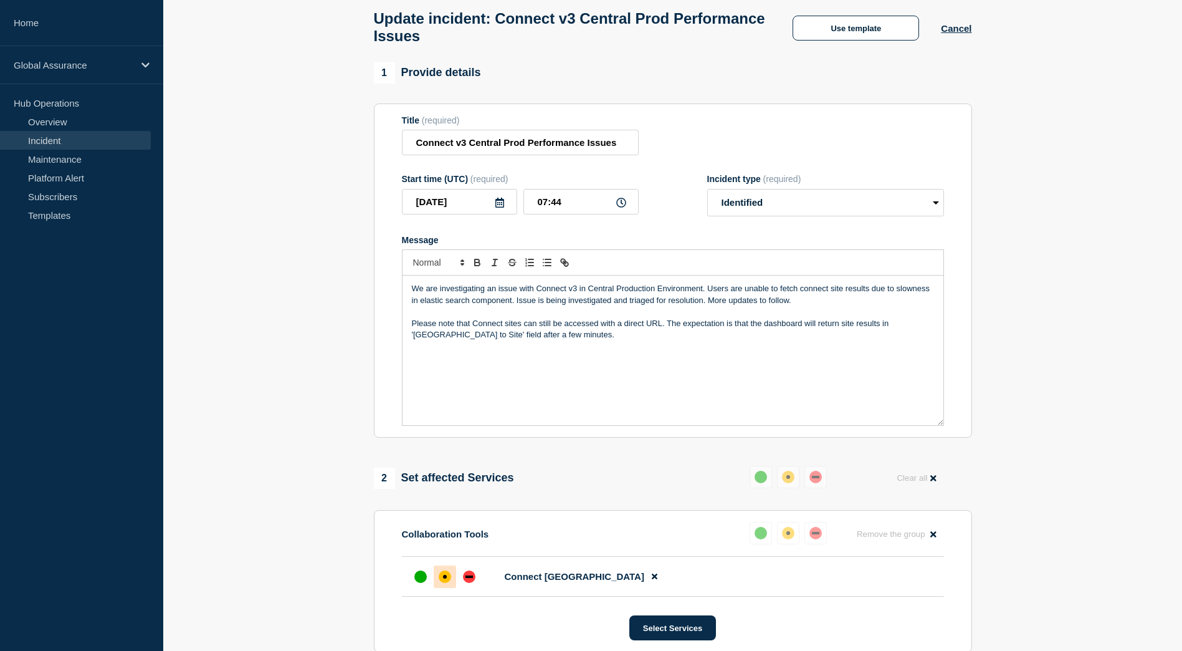
click at [547, 341] on p "Please note that Connect sites can still be accessed with a direct URL. The exp…" at bounding box center [673, 329] width 522 height 23
click at [597, 341] on p "Please note that Connect sites can still be accessed with a direct URL. The exp…" at bounding box center [673, 329] width 522 height 23
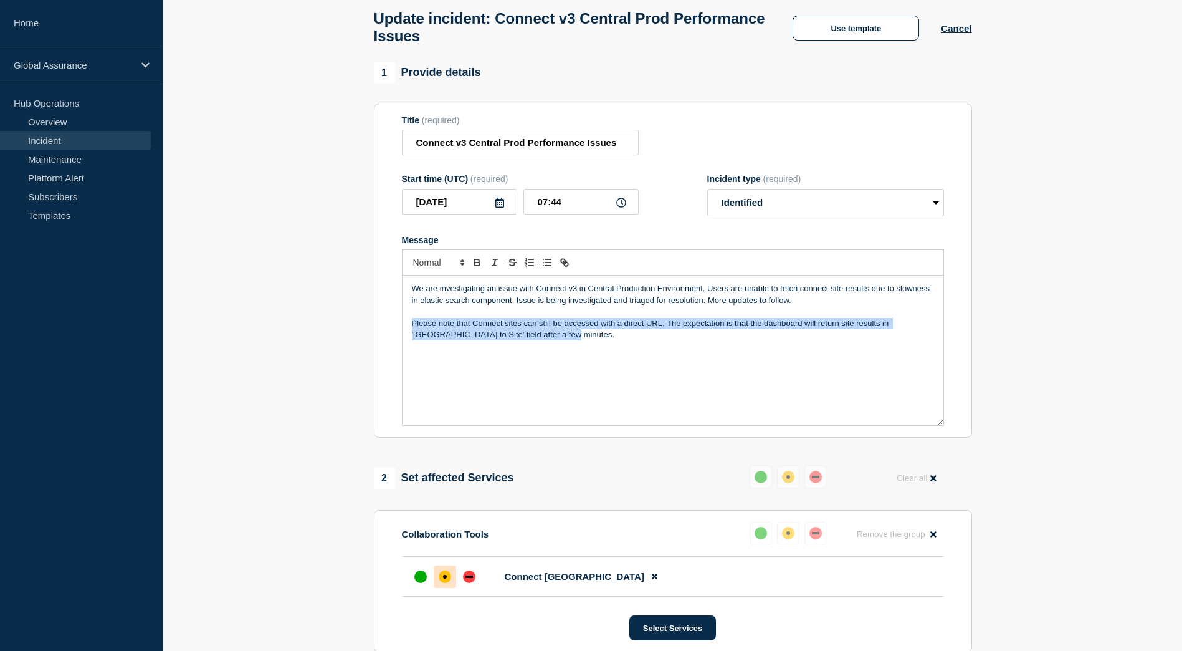
drag, startPoint x: 552, startPoint y: 346, endPoint x: 407, endPoint y: 330, distance: 146.1
click at [407, 330] on div "We are investigating an issue with Connect v3 in Central Production Environment…" at bounding box center [673, 350] width 541 height 150
copy p "Please note that Connect sites can still be accessed with a direct URL. The exp…"
click at [576, 366] on div "We are investigating an issue with Connect v3 in Central Production Environment…" at bounding box center [673, 350] width 541 height 150
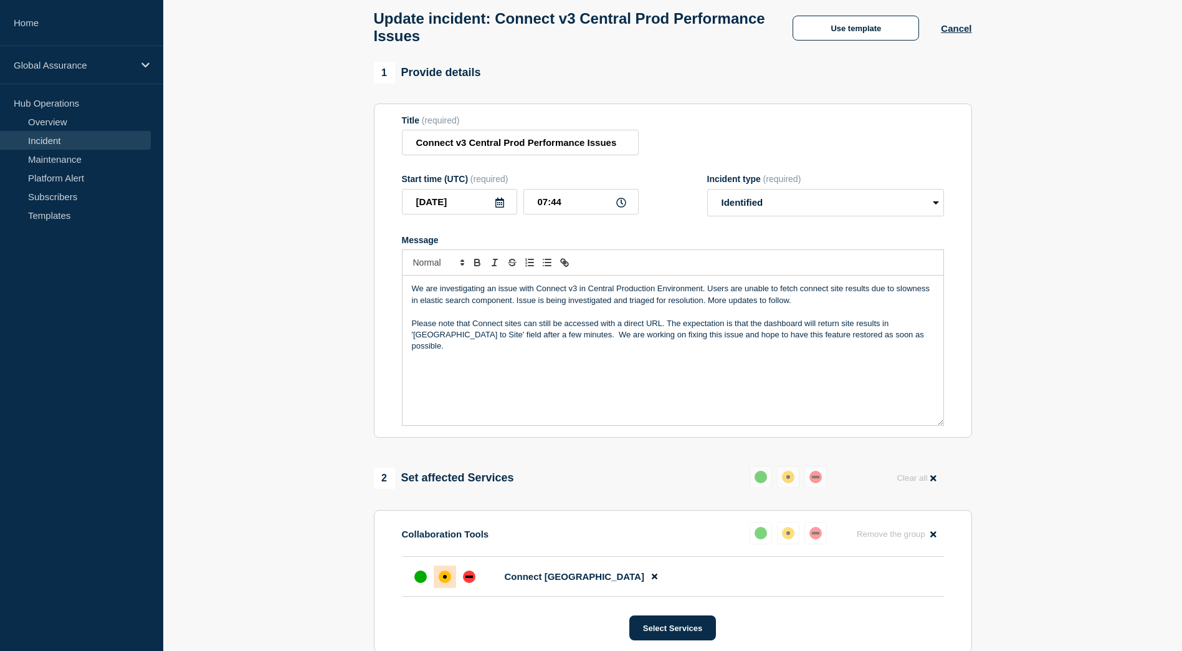
click at [813, 305] on p "We are investigating an issue with Connect v3 in Central Production Environment…" at bounding box center [673, 294] width 522 height 23
click at [884, 351] on div "We are investigating an issue with Connect v3 in Central Production Environment…" at bounding box center [673, 350] width 541 height 150
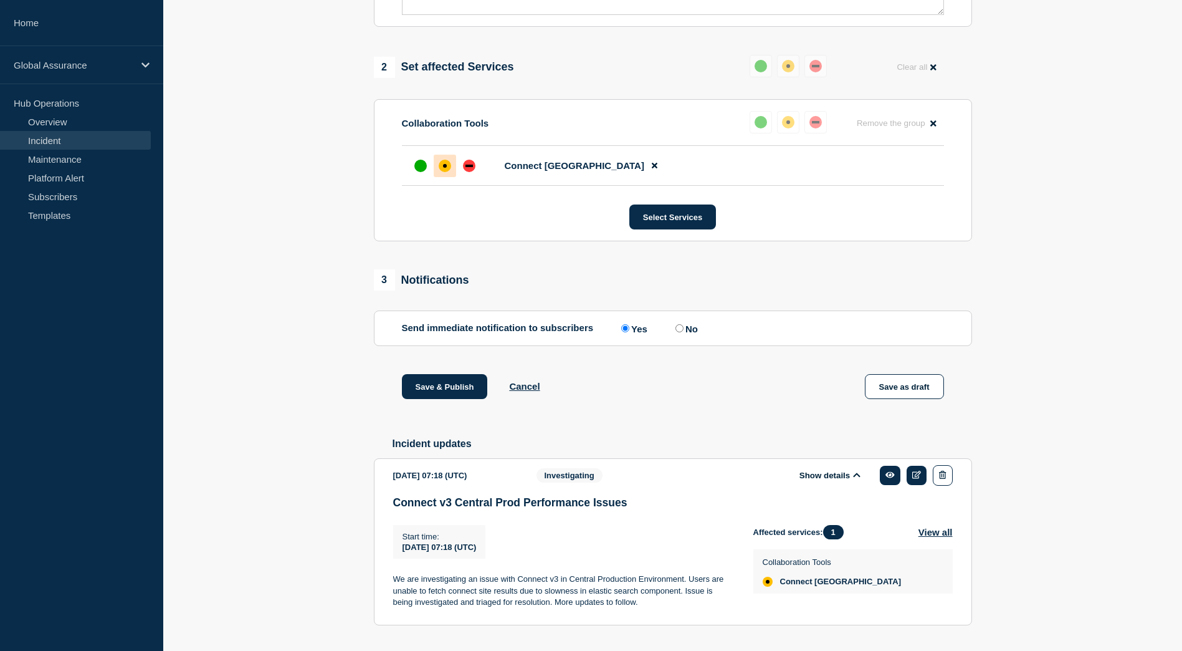
scroll to position [499, 0]
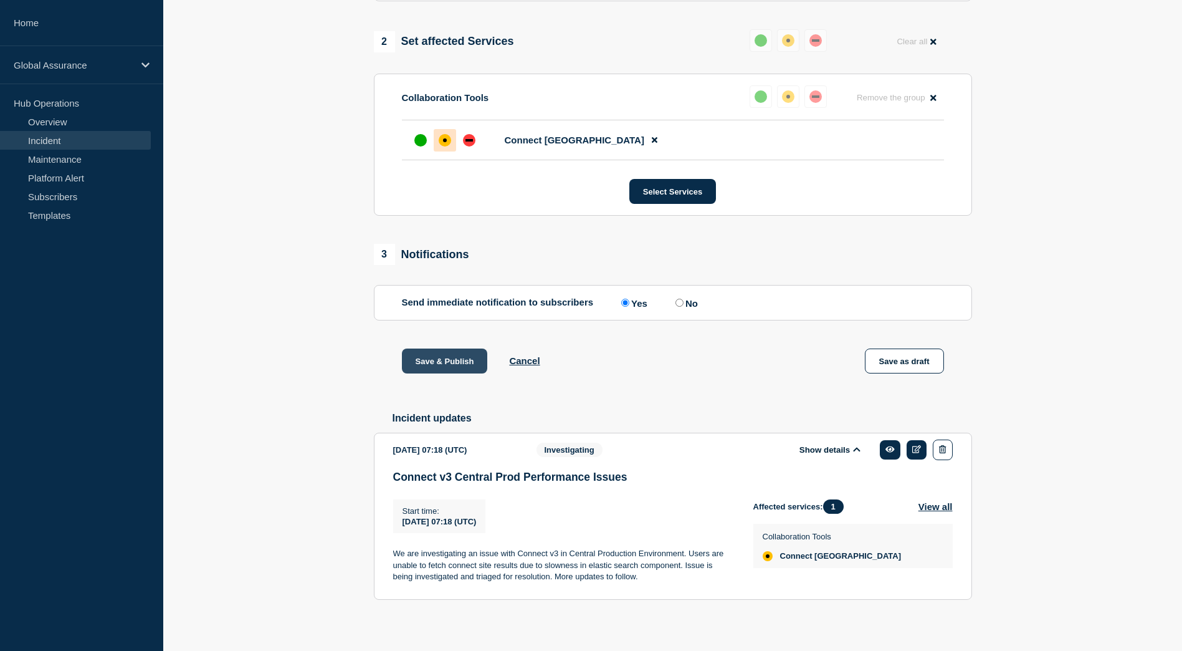
click at [435, 366] on button "Save & Publish" at bounding box center [445, 360] width 86 height 25
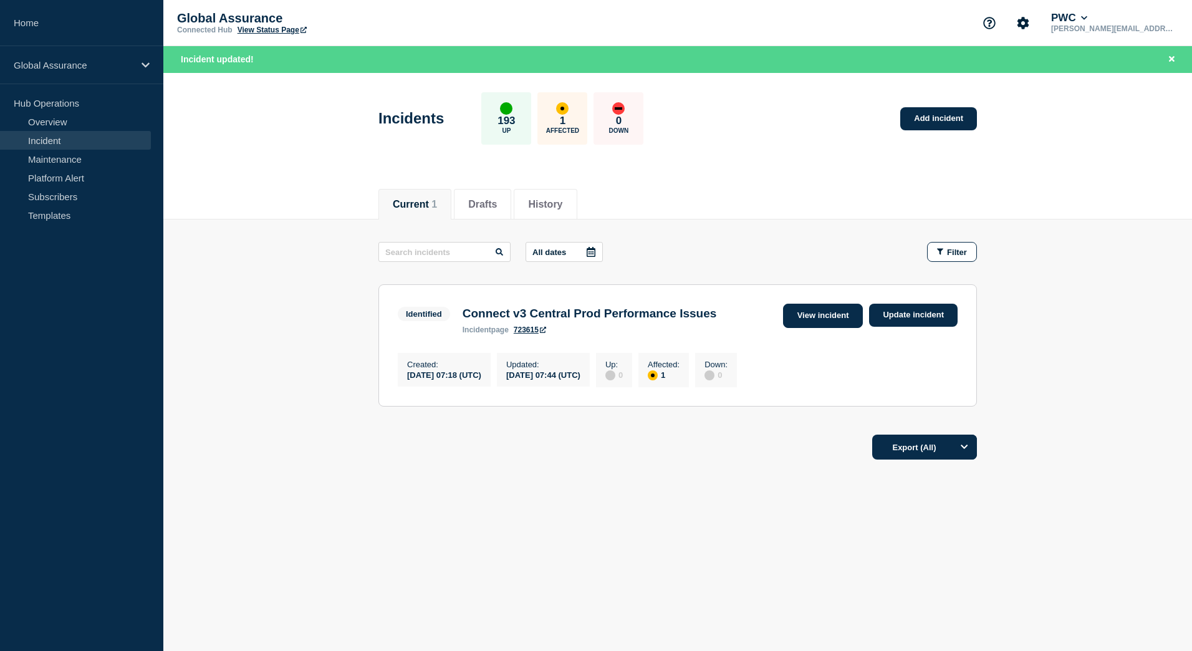
click at [841, 315] on link "View incident" at bounding box center [823, 315] width 80 height 24
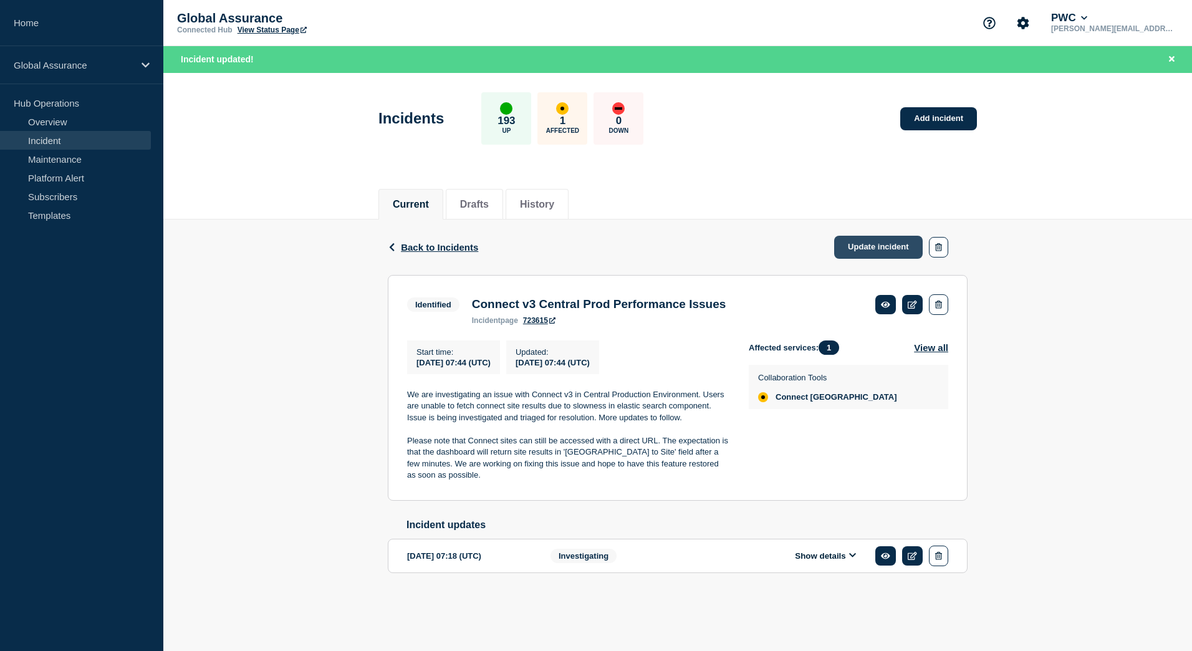
click at [882, 248] on link "Update incident" at bounding box center [878, 247] width 88 height 23
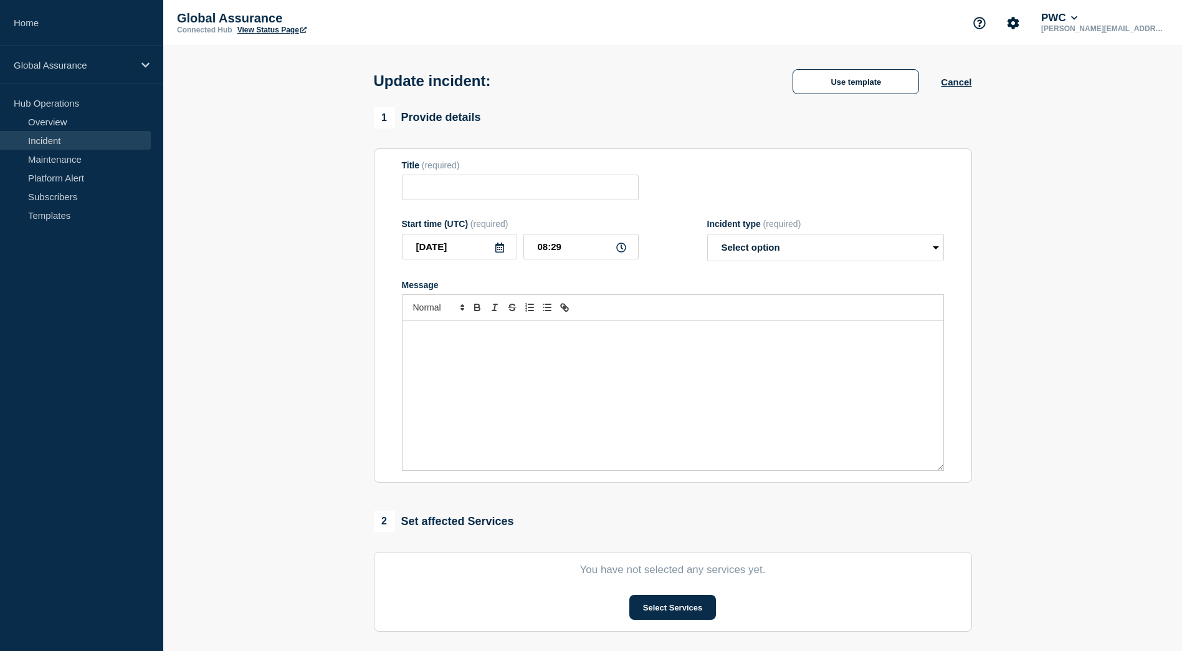
type input "Connect v3 Central Prod Performance Issues"
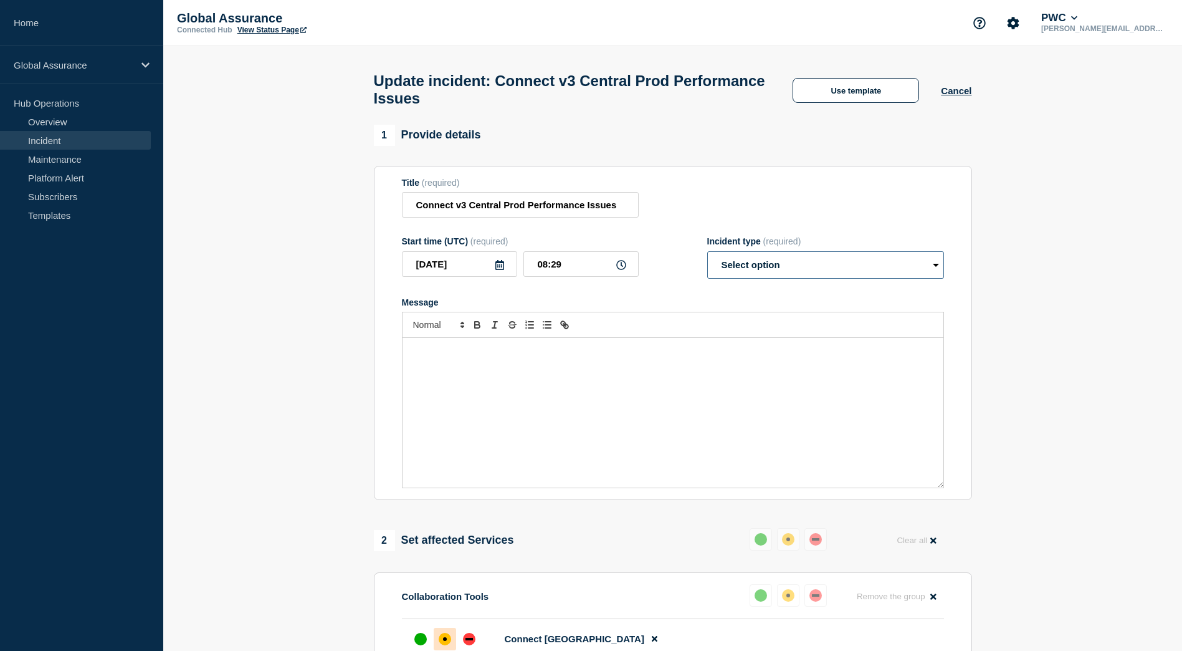
click at [806, 279] on select "Select option Investigating Identified Monitoring Resolved" at bounding box center [825, 264] width 237 height 27
click at [934, 132] on div "1 Provide details" at bounding box center [673, 135] width 598 height 21
click at [952, 103] on div "Use template Cancel" at bounding box center [871, 90] width 201 height 26
click at [953, 96] on button "Cancel" at bounding box center [956, 90] width 31 height 11
